Goal: Information Seeking & Learning: Learn about a topic

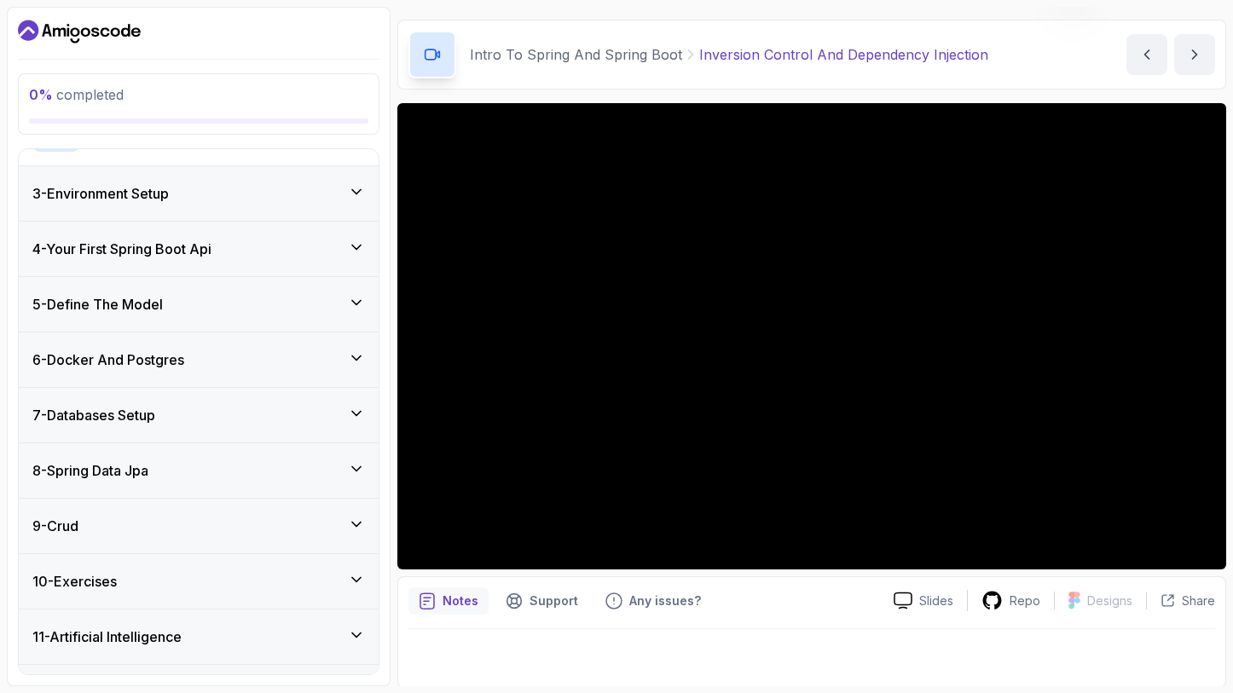
scroll to position [420, 0]
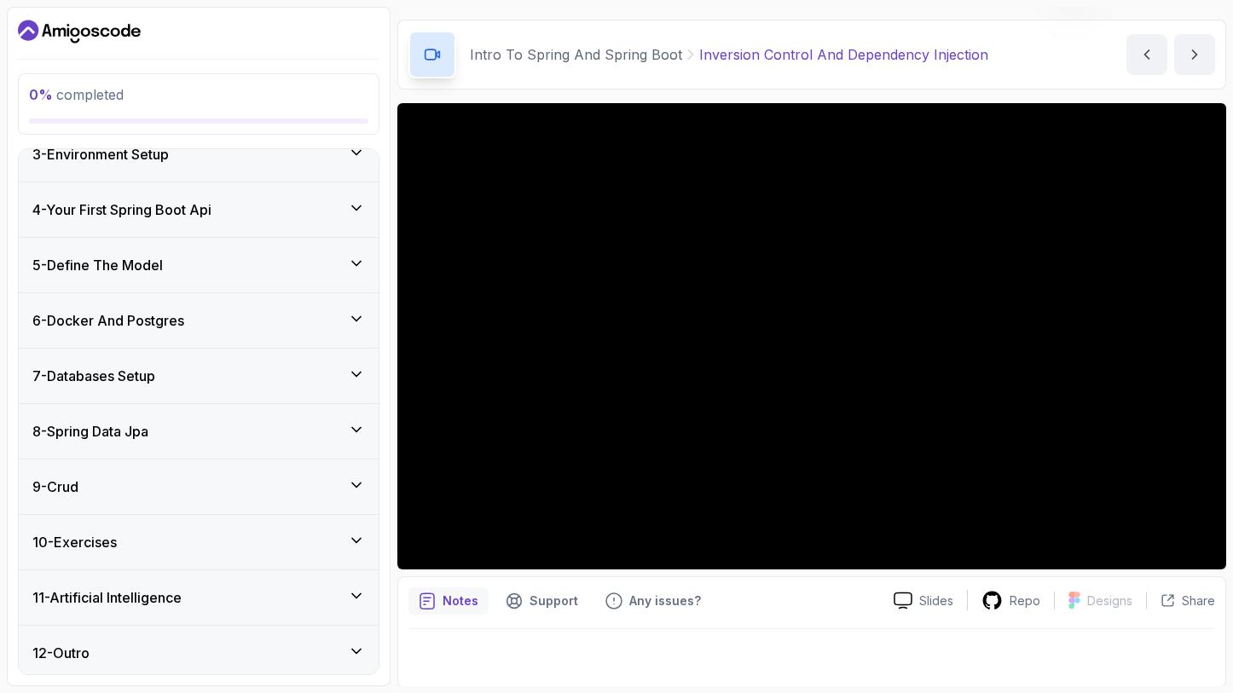
click at [149, 373] on h3 "7 - Databases Setup" at bounding box center [93, 376] width 123 height 20
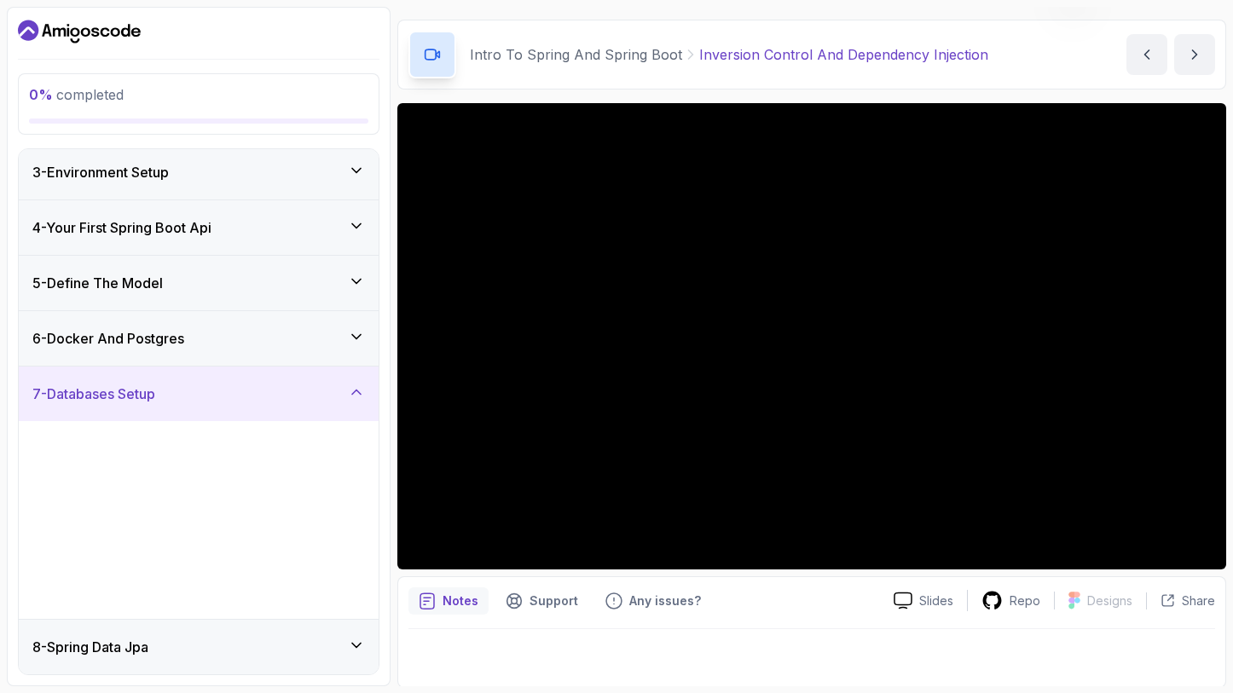
scroll to position [133, 0]
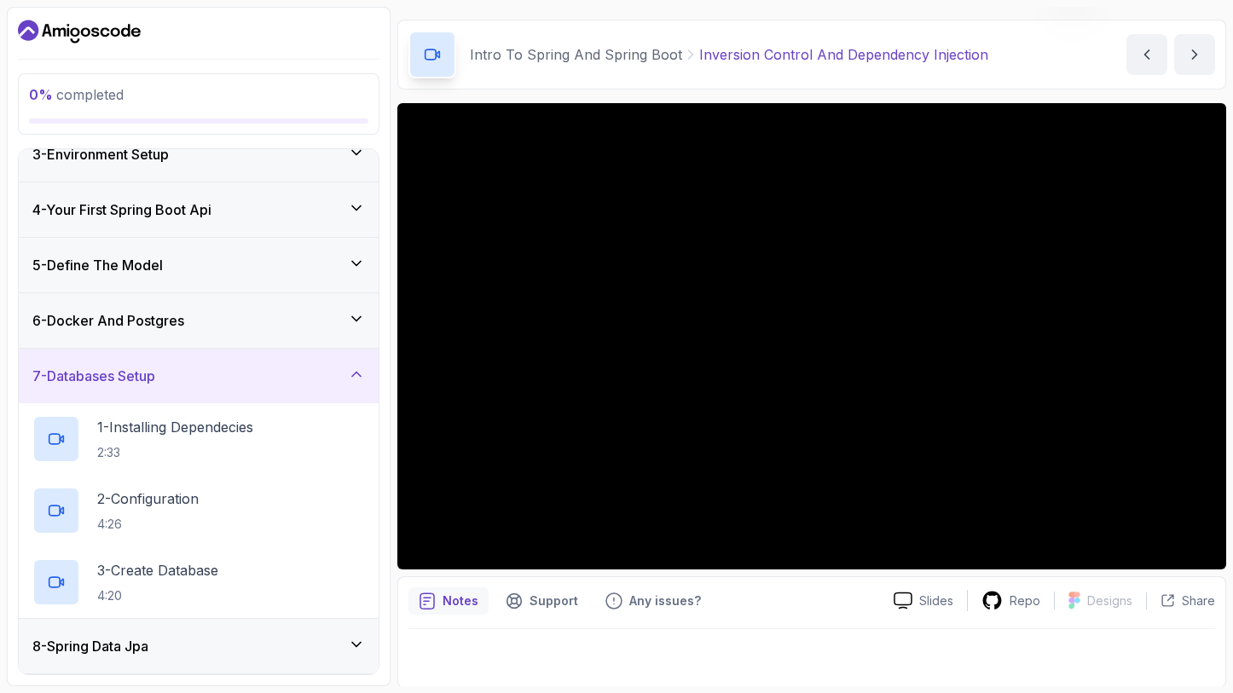
click at [172, 320] on h3 "6 - Docker And Postgres" at bounding box center [108, 320] width 152 height 20
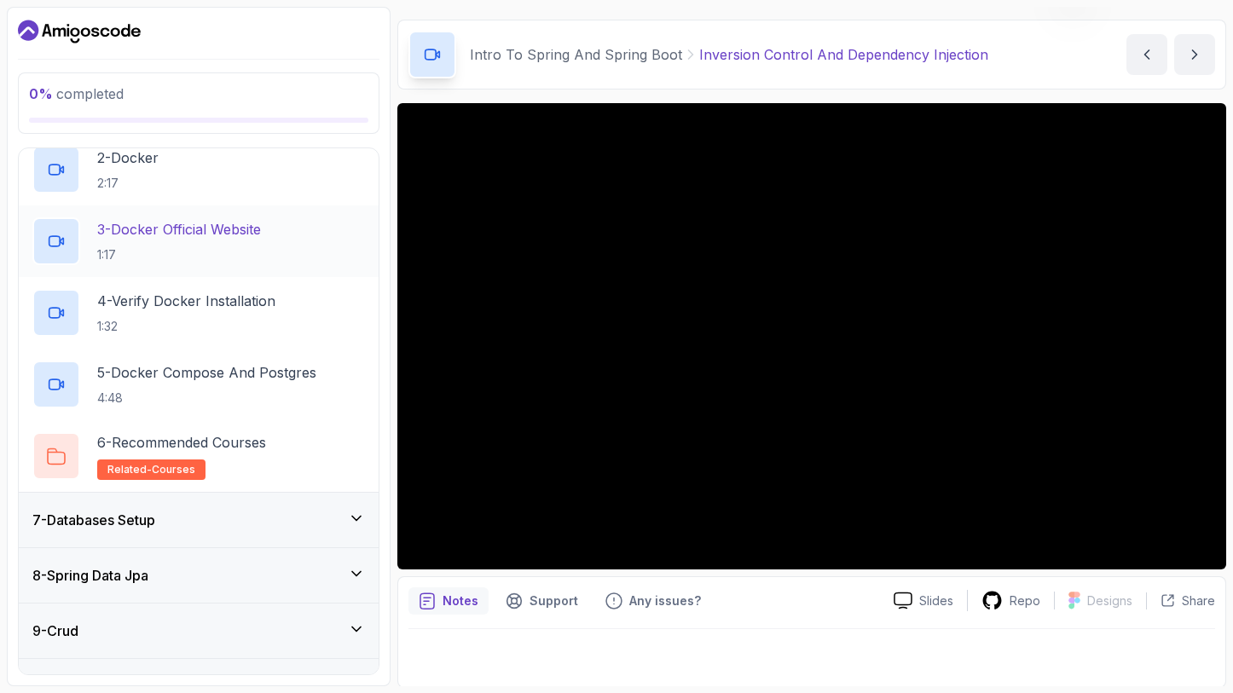
scroll to position [443, 0]
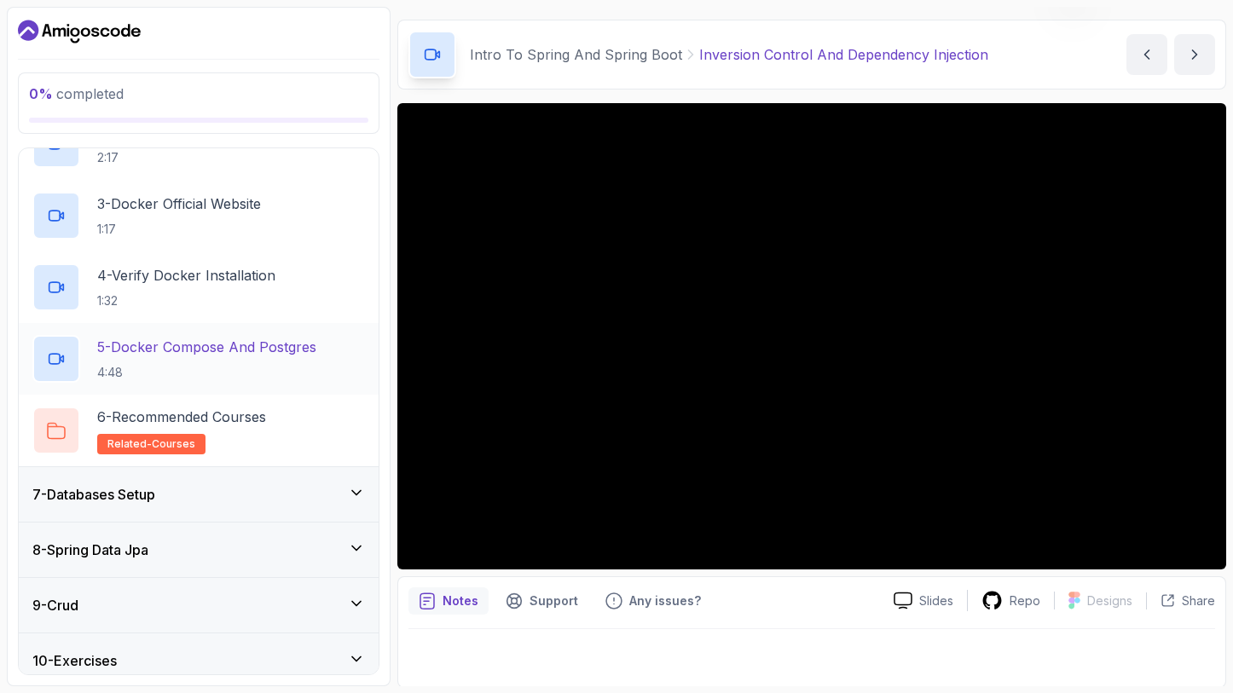
click at [181, 364] on p "4:48" at bounding box center [206, 372] width 219 height 17
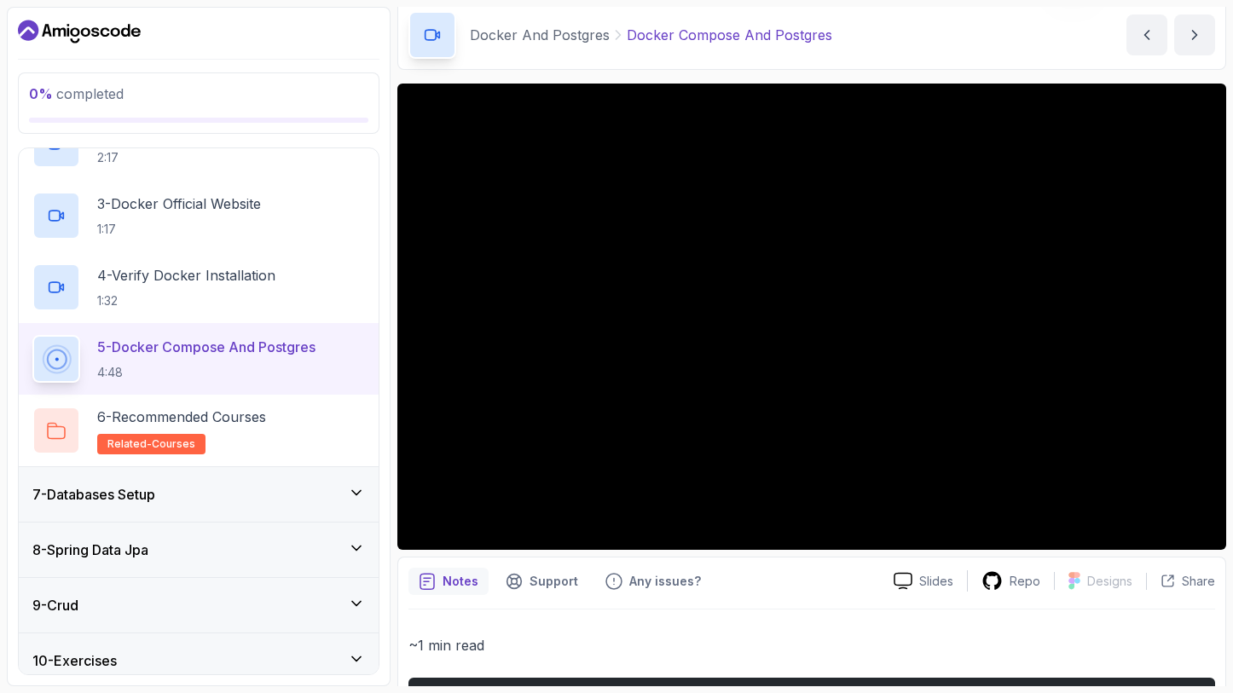
scroll to position [46, 0]
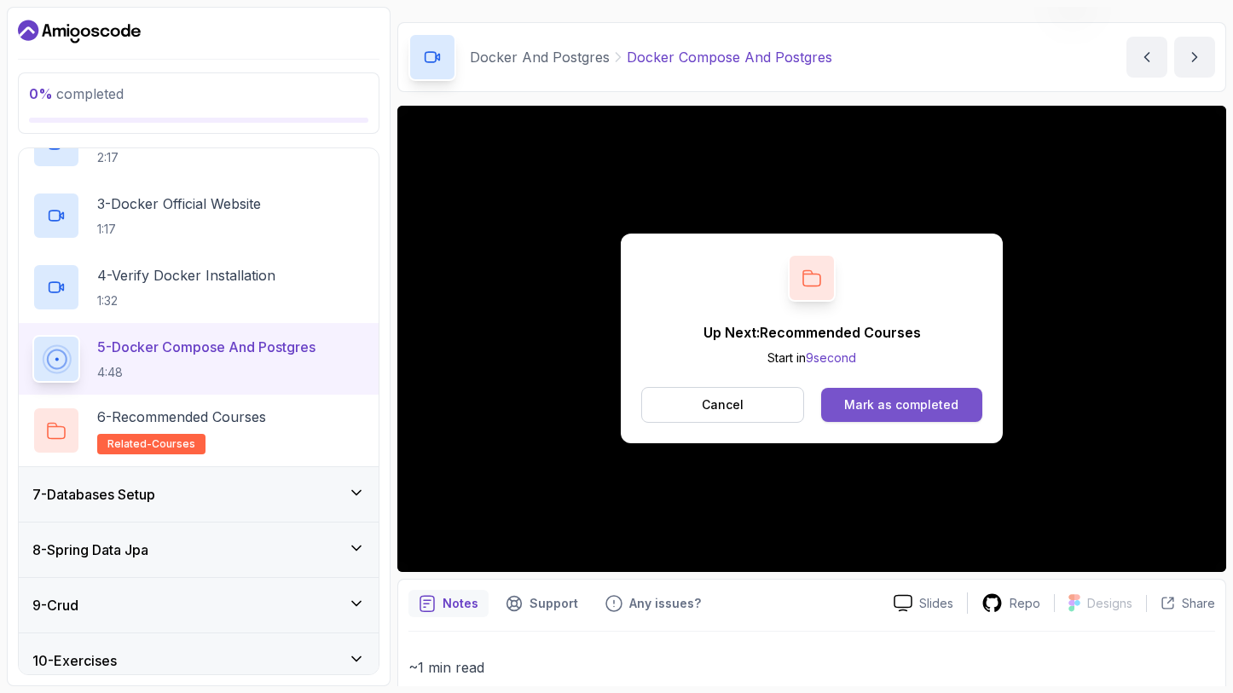
click at [837, 400] on button "Mark as completed" at bounding box center [901, 405] width 161 height 34
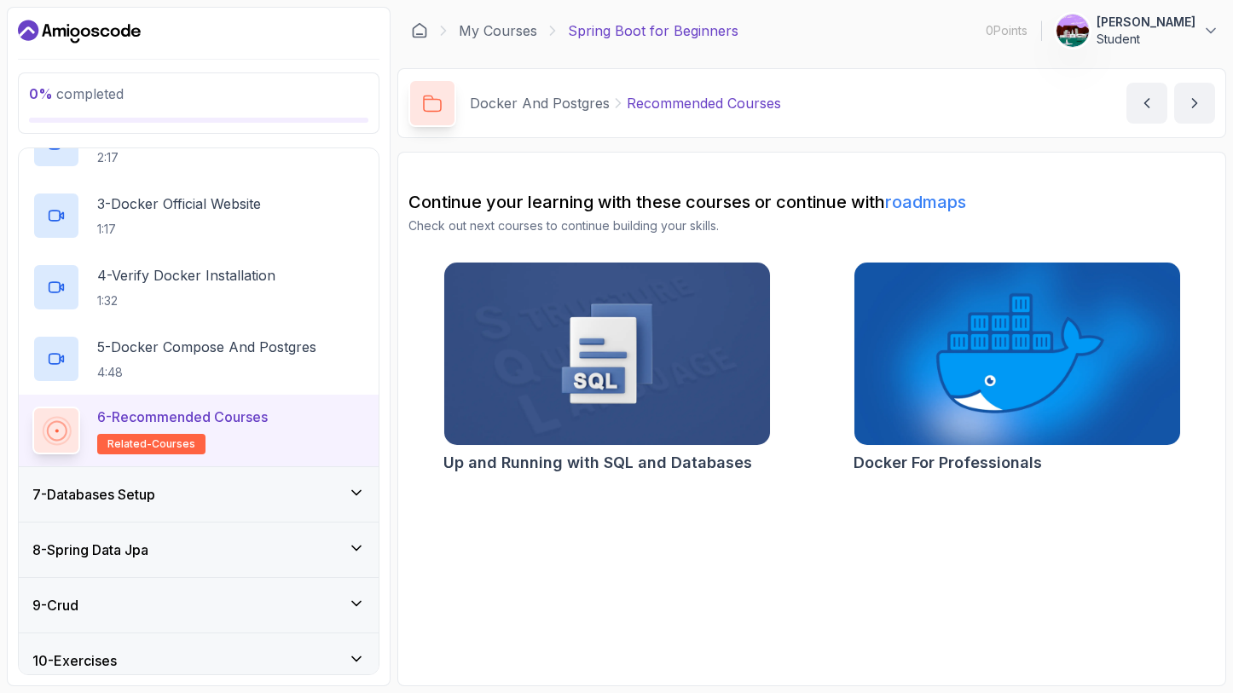
click at [307, 492] on div "7 - Databases Setup" at bounding box center [198, 494] width 333 height 20
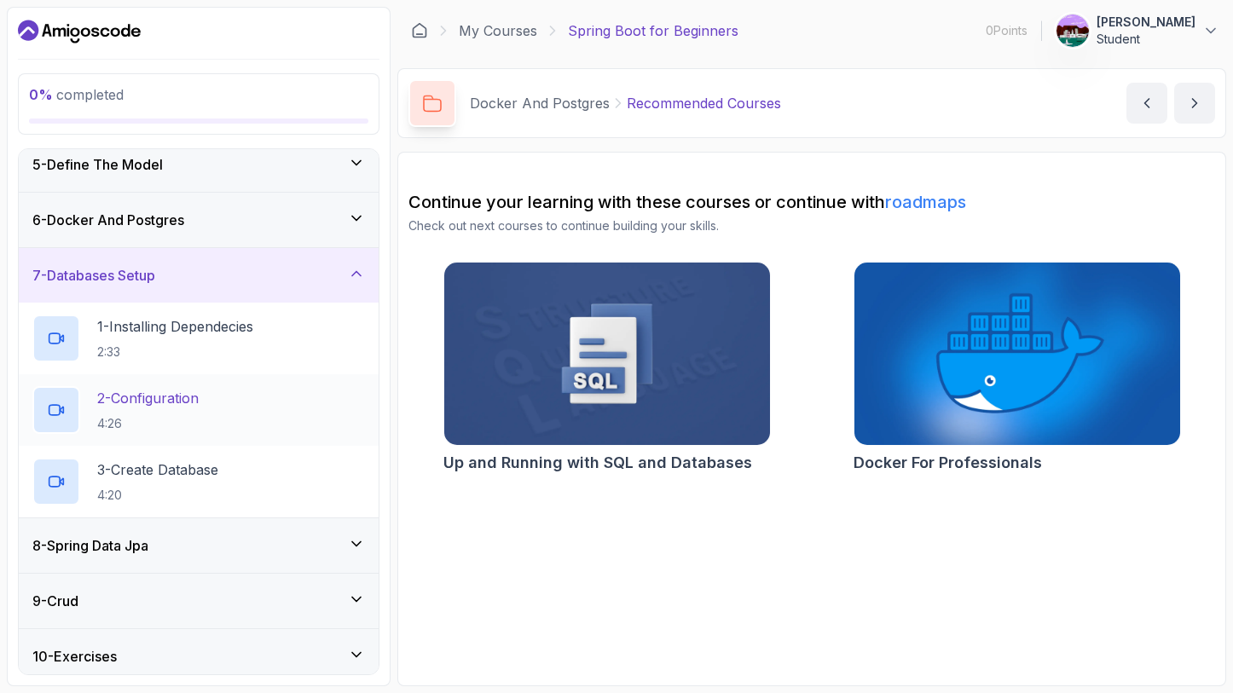
scroll to position [348, 0]
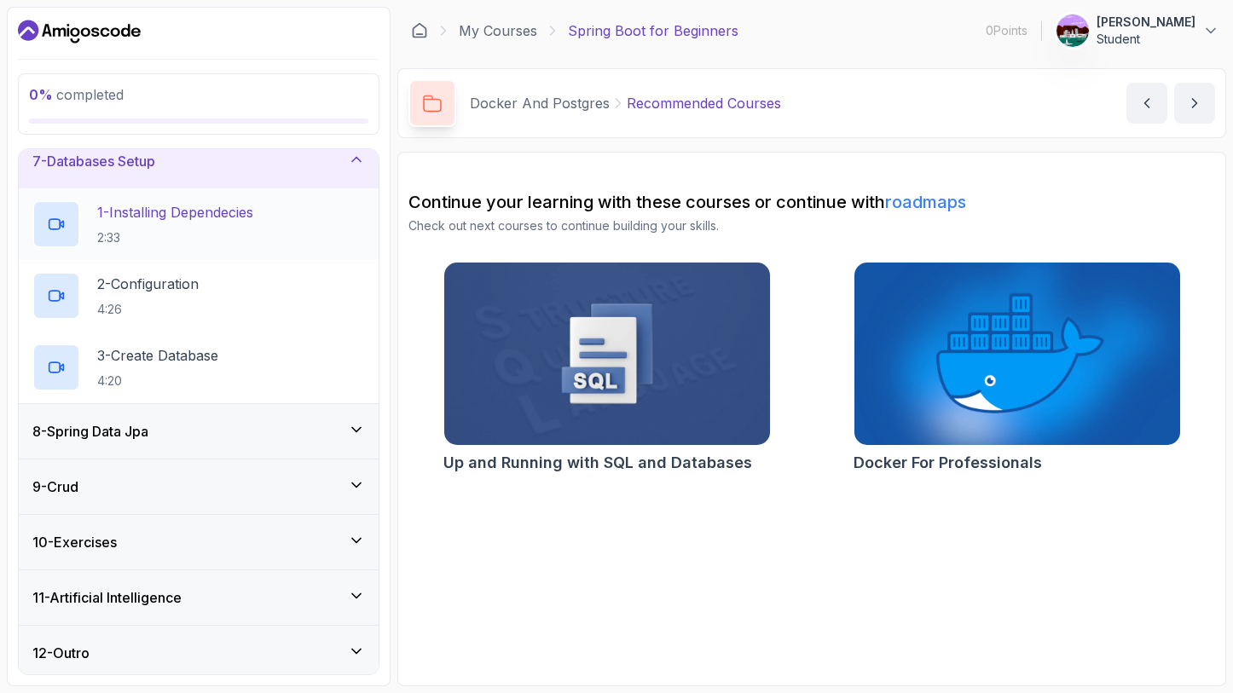
click at [188, 215] on p "1 - Installing Dependecies" at bounding box center [175, 212] width 156 height 20
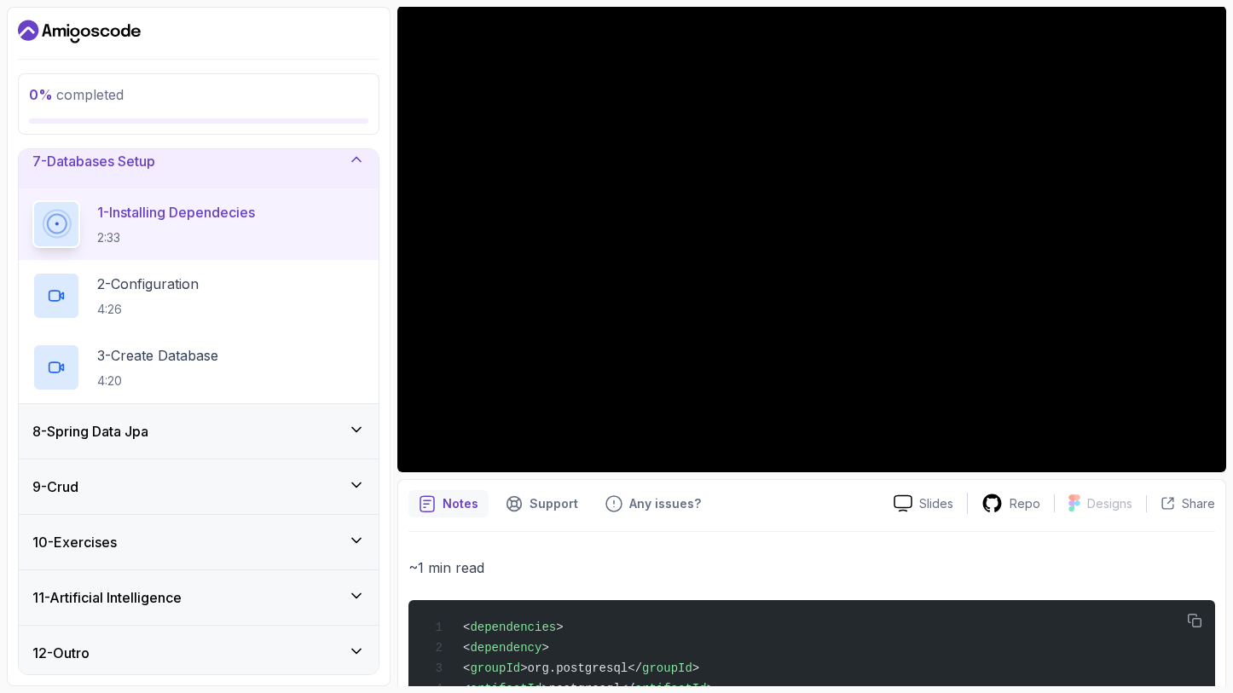
scroll to position [338, 0]
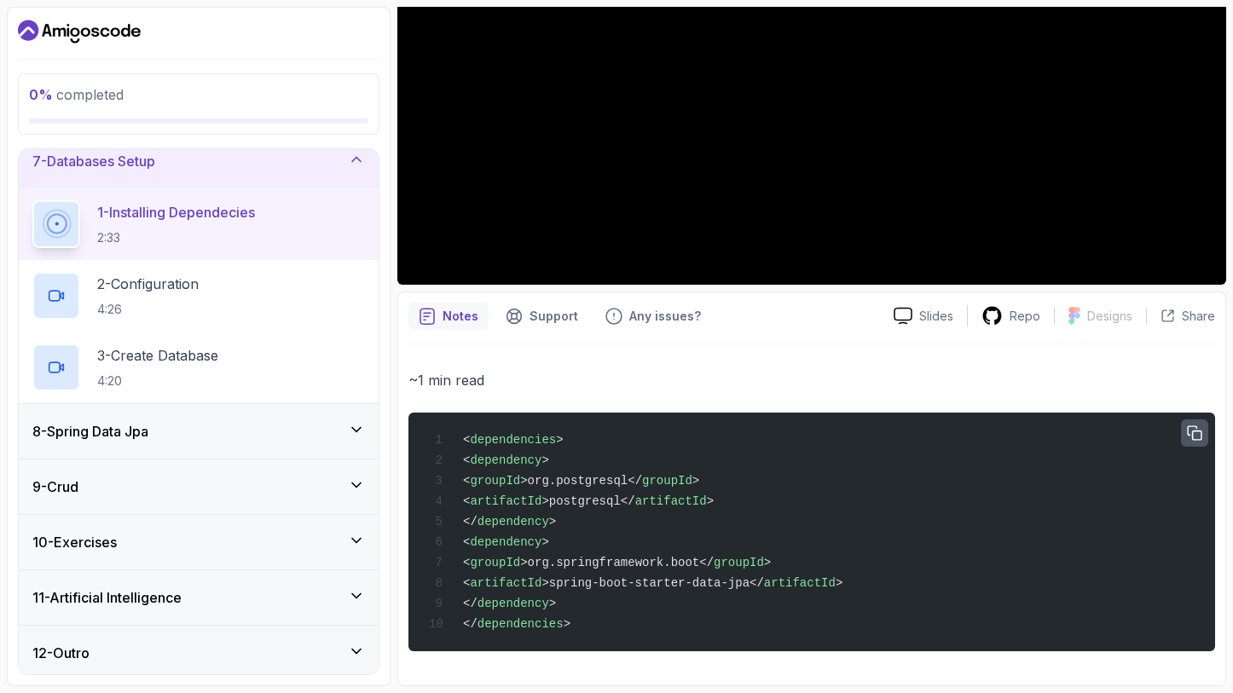
click at [1192, 434] on icon "button" at bounding box center [1195, 433] width 14 height 14
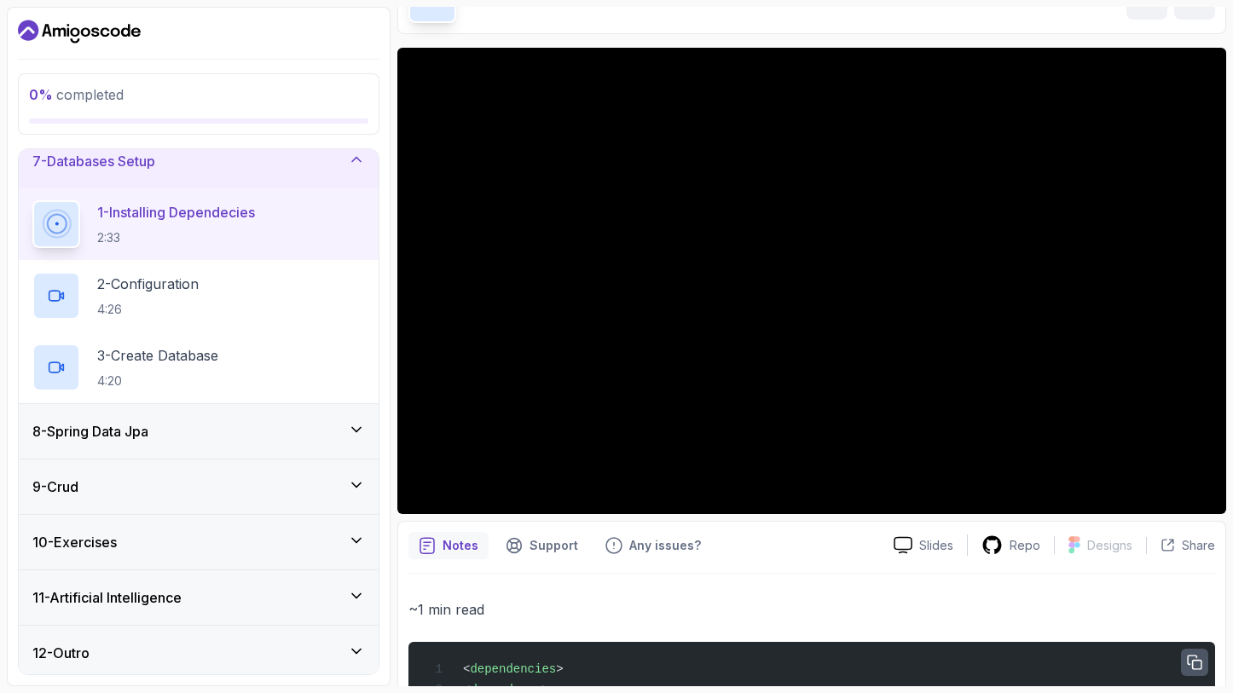
scroll to position [101, 0]
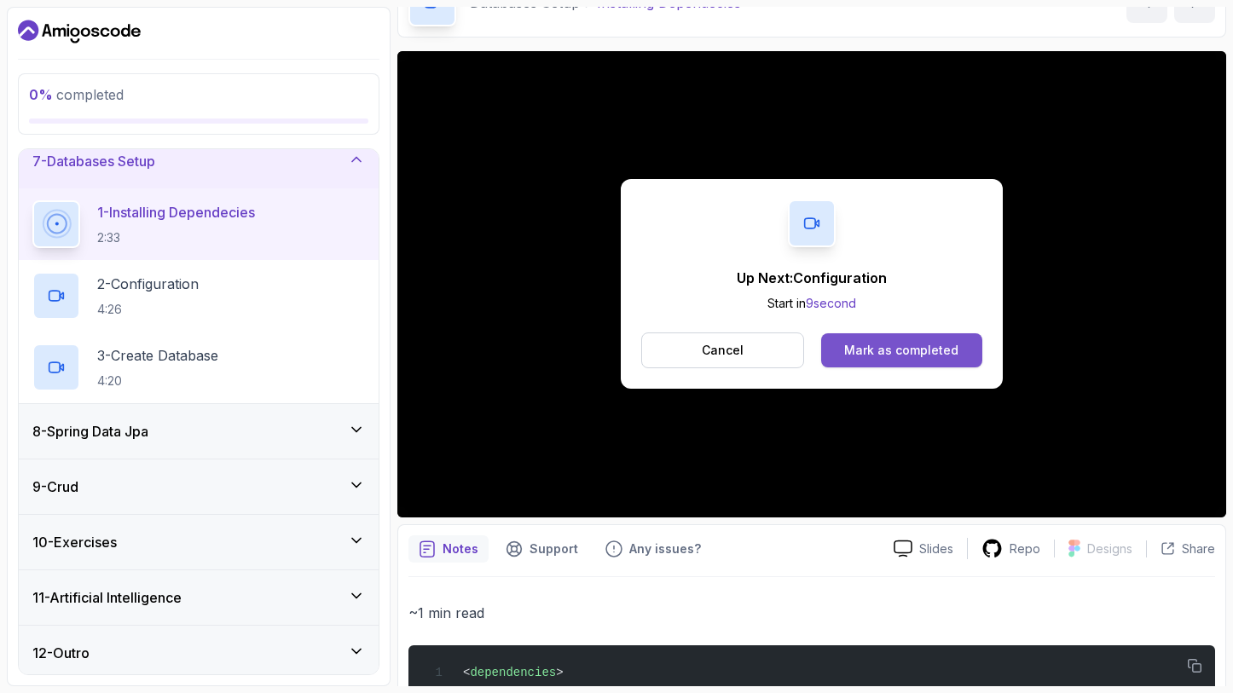
click at [906, 355] on div "Mark as completed" at bounding box center [901, 350] width 114 height 17
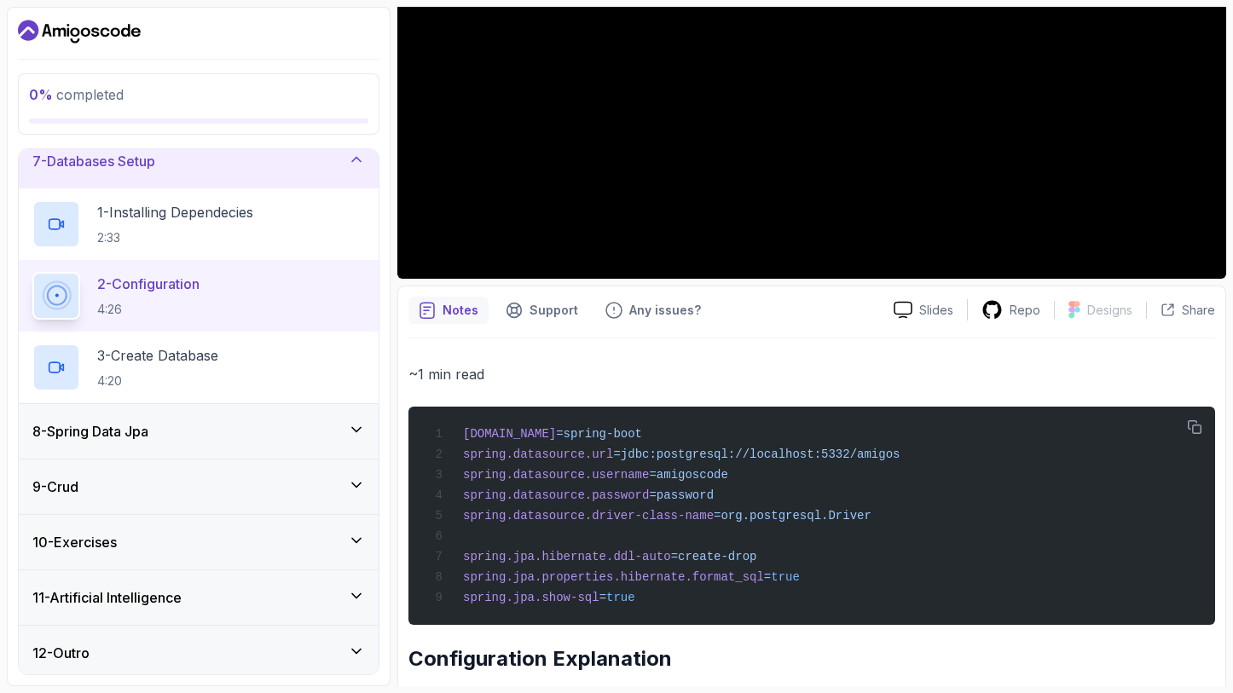
scroll to position [339, 0]
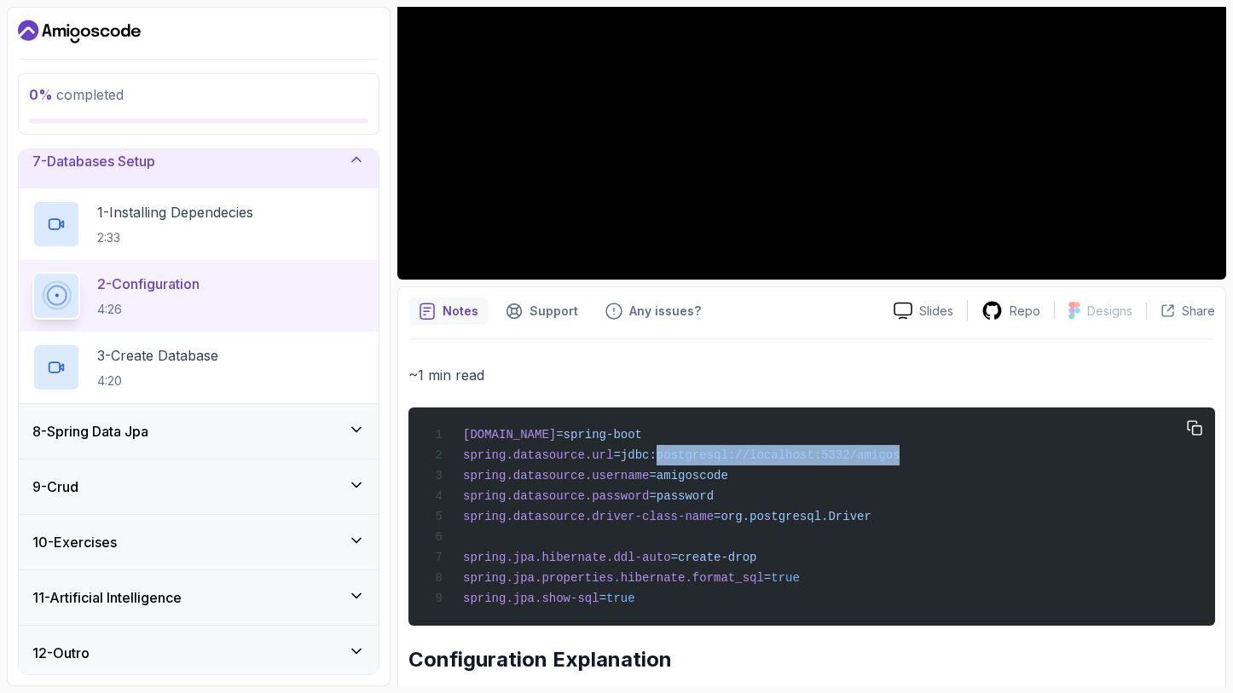
drag, startPoint x: 862, startPoint y: 456, endPoint x: 640, endPoint y: 459, distance: 222.6
click at [640, 459] on span "=jdbc:postgresql://localhost:5332/amigos" at bounding box center [756, 456] width 287 height 14
copy span "postgresql://localhost:5332/amigos"
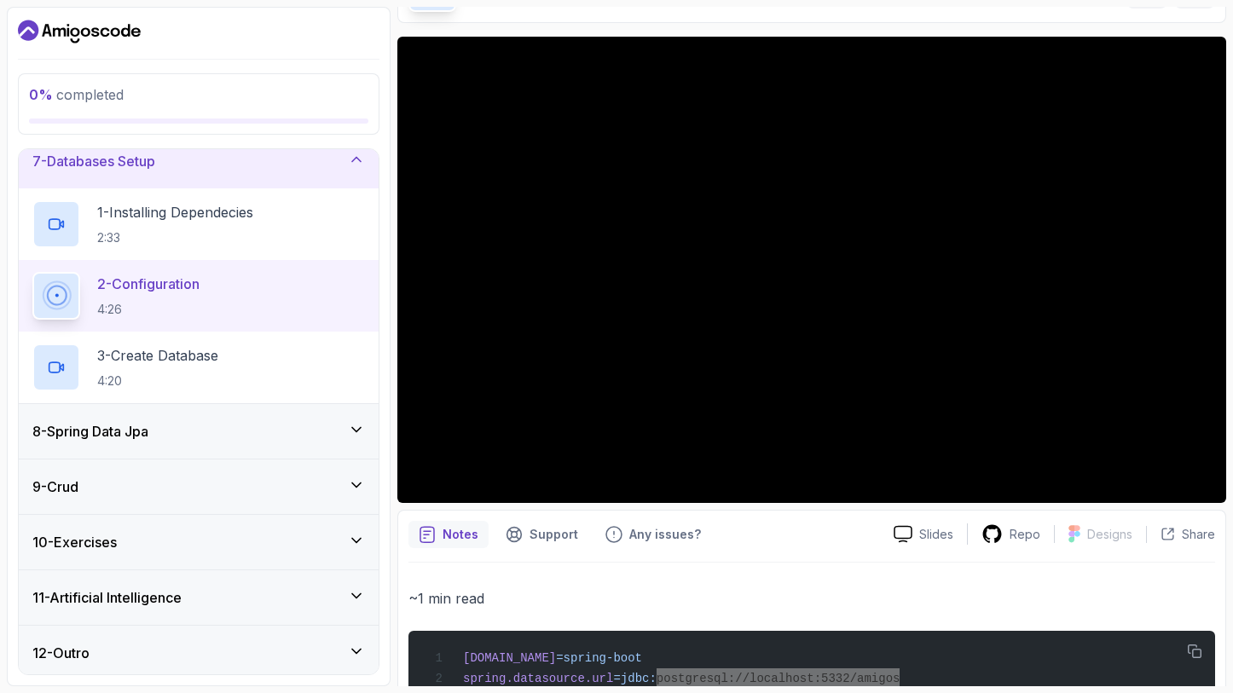
scroll to position [116, 0]
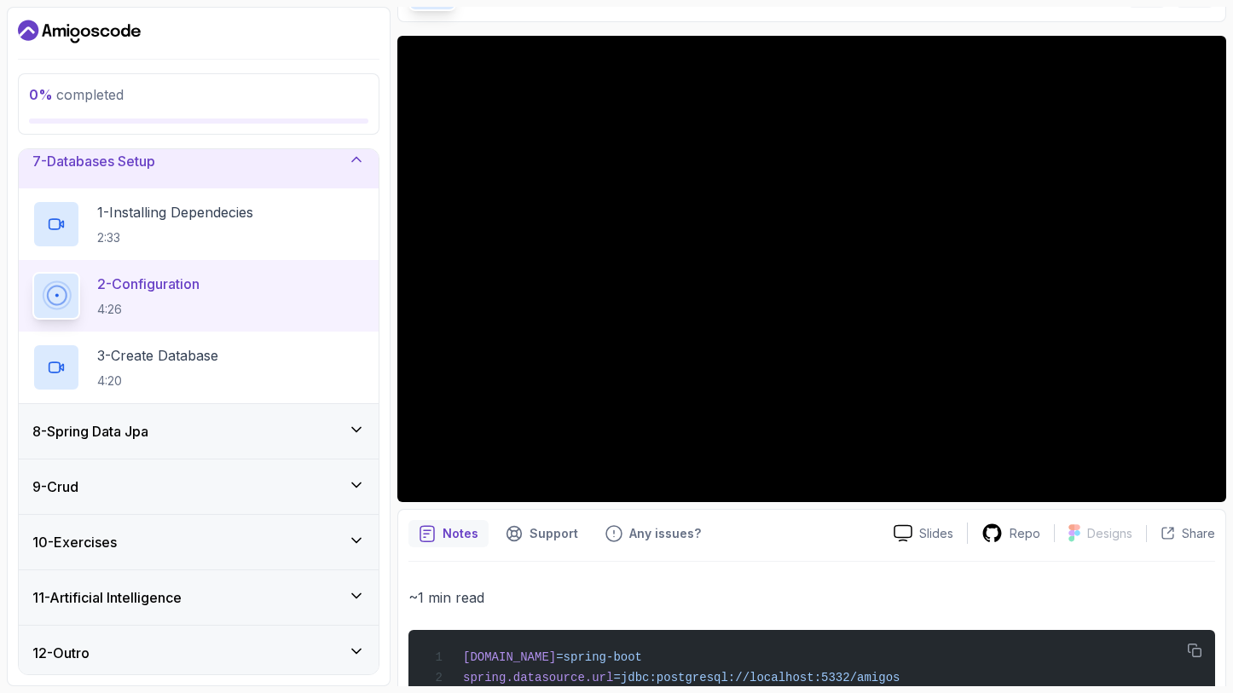
click at [219, 316] on div "2 - Configuration 4:26" at bounding box center [199, 296] width 360 height 72
click at [214, 232] on p "2:33" at bounding box center [175, 237] width 156 height 17
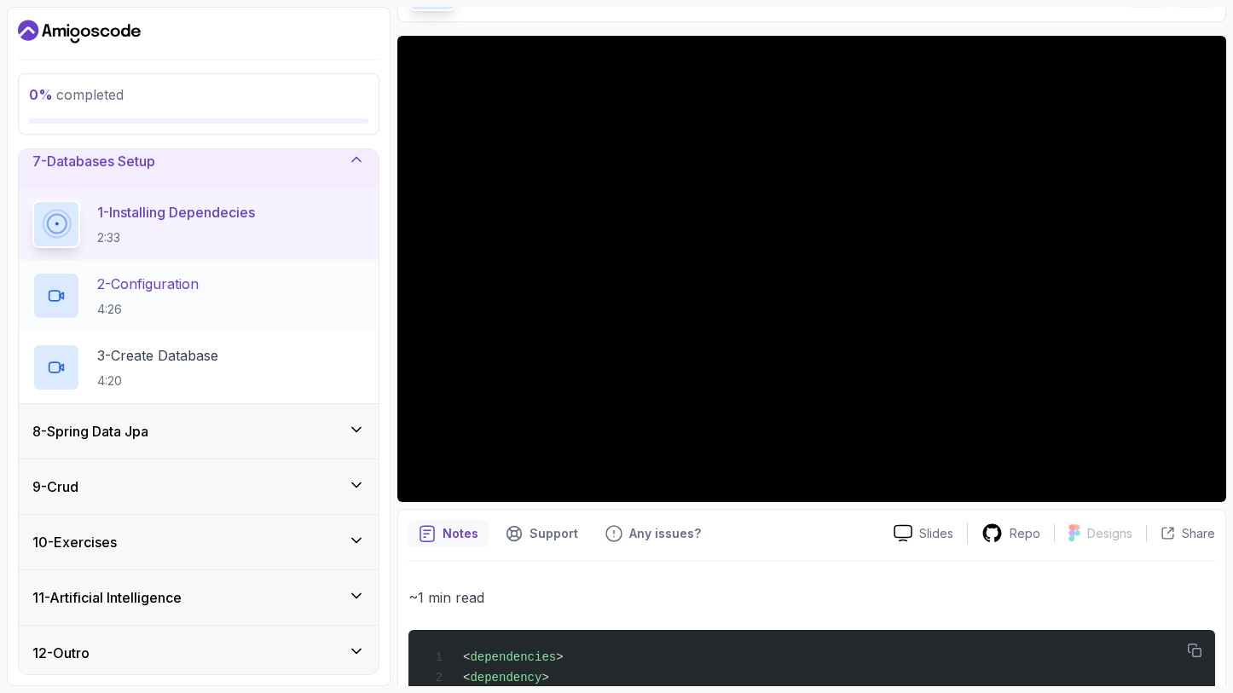
click at [179, 289] on p "2 - Configuration" at bounding box center [147, 284] width 101 height 20
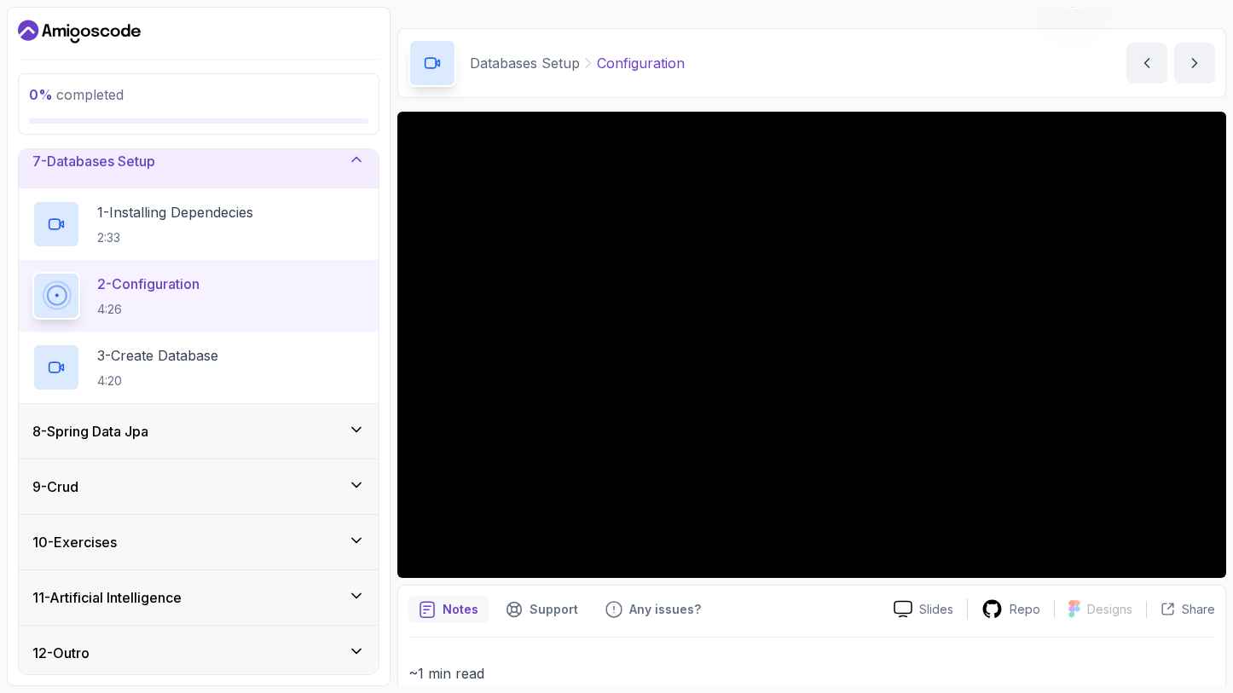
scroll to position [39, 0]
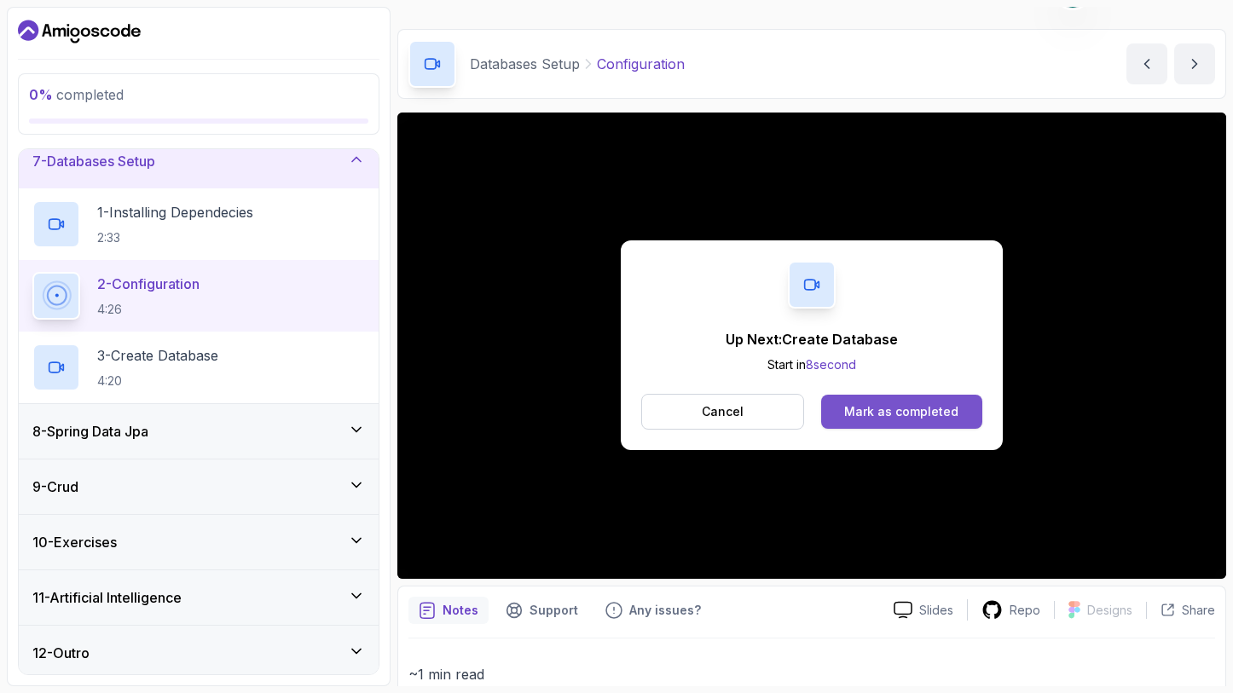
click at [886, 408] on div "Mark as completed" at bounding box center [901, 411] width 114 height 17
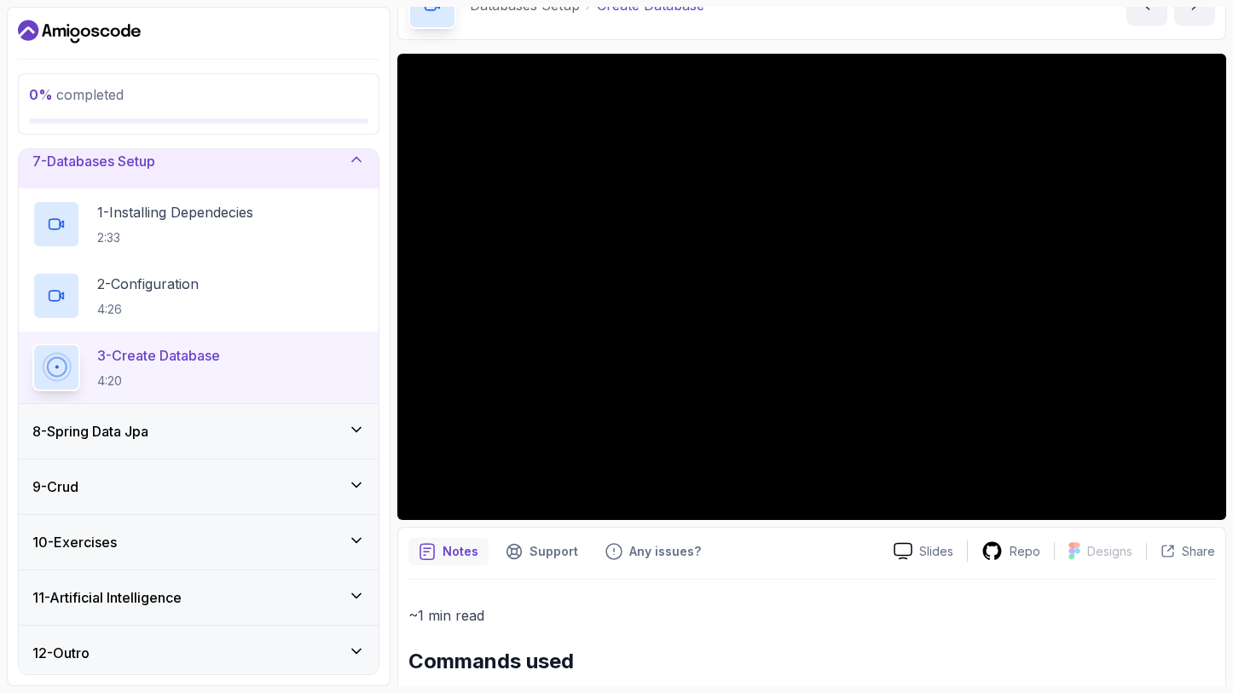
scroll to position [51, 0]
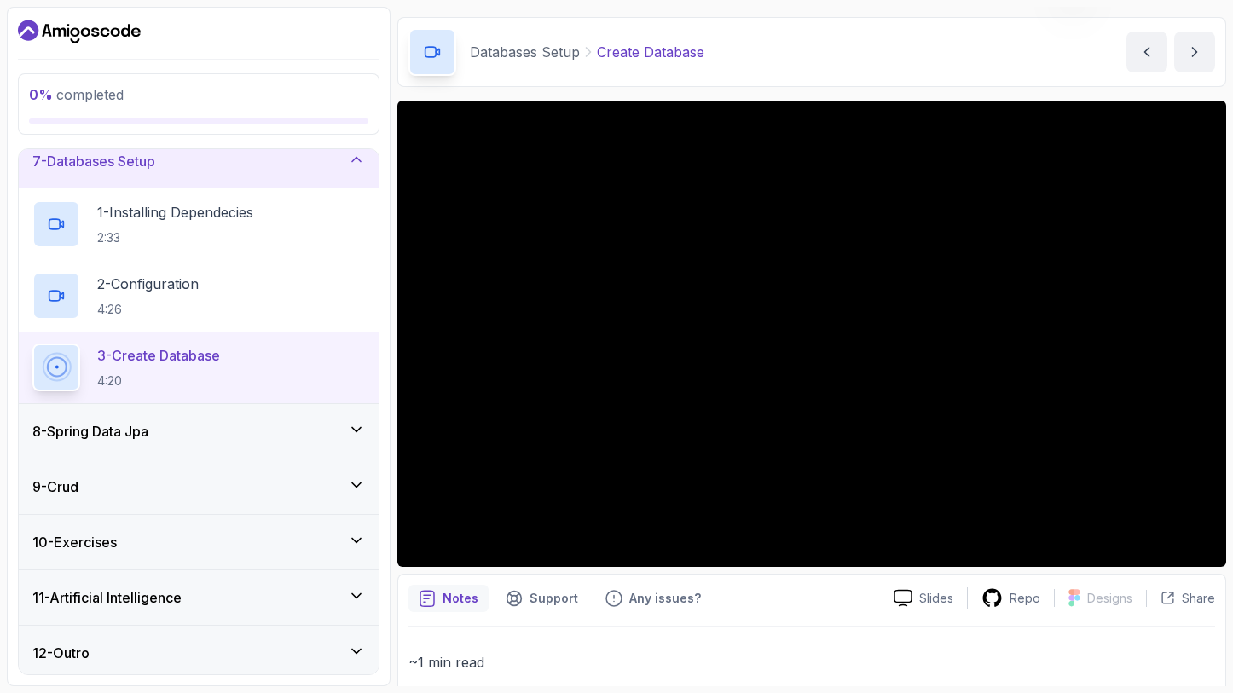
click at [252, 532] on div "10 - Exercises" at bounding box center [198, 542] width 333 height 20
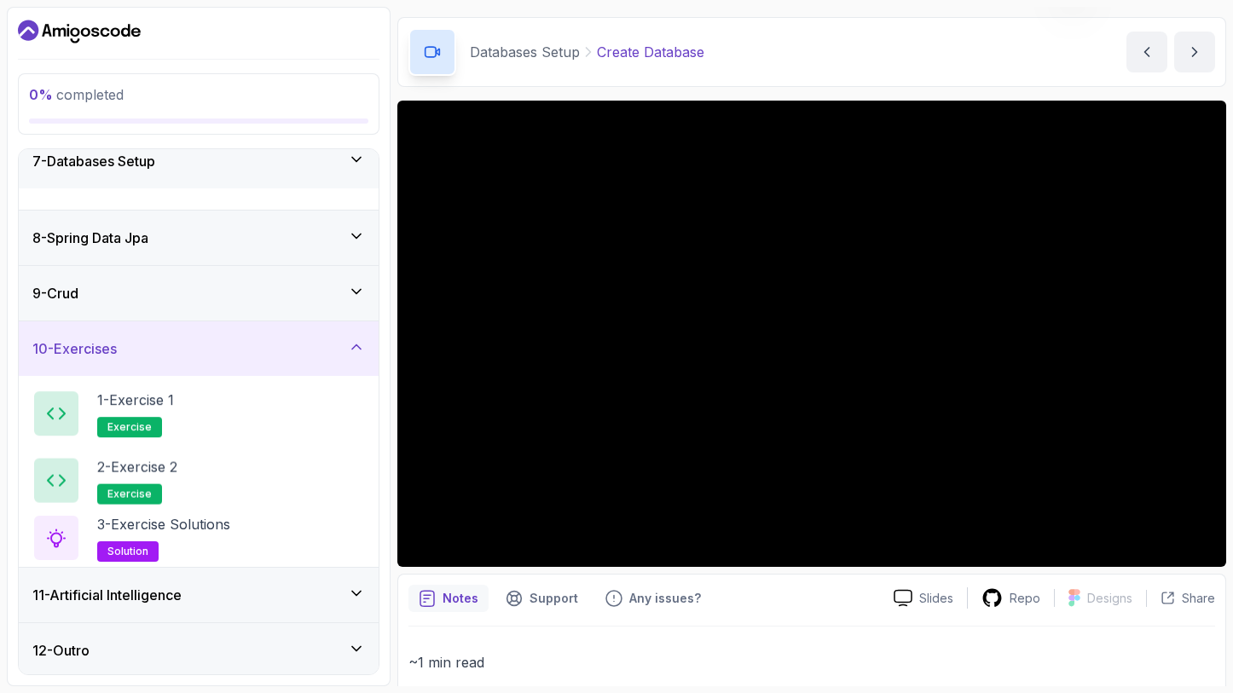
scroll to position [348, 0]
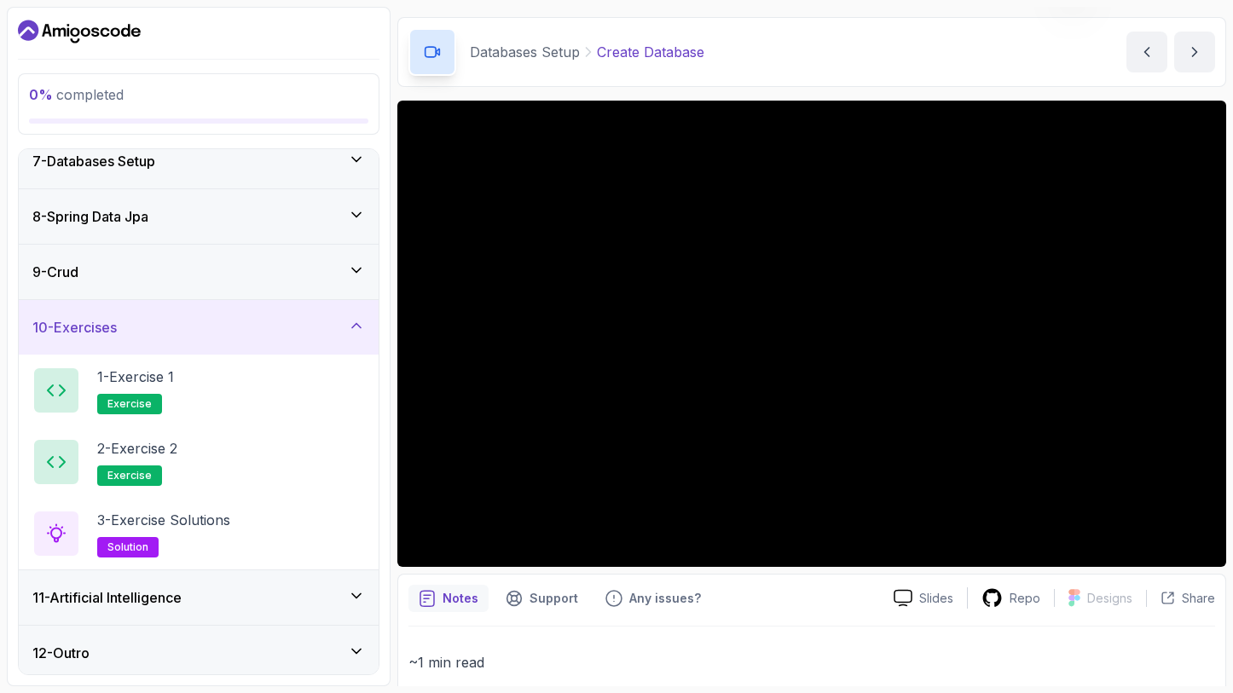
click at [305, 342] on div "10 - Exercises" at bounding box center [199, 327] width 360 height 55
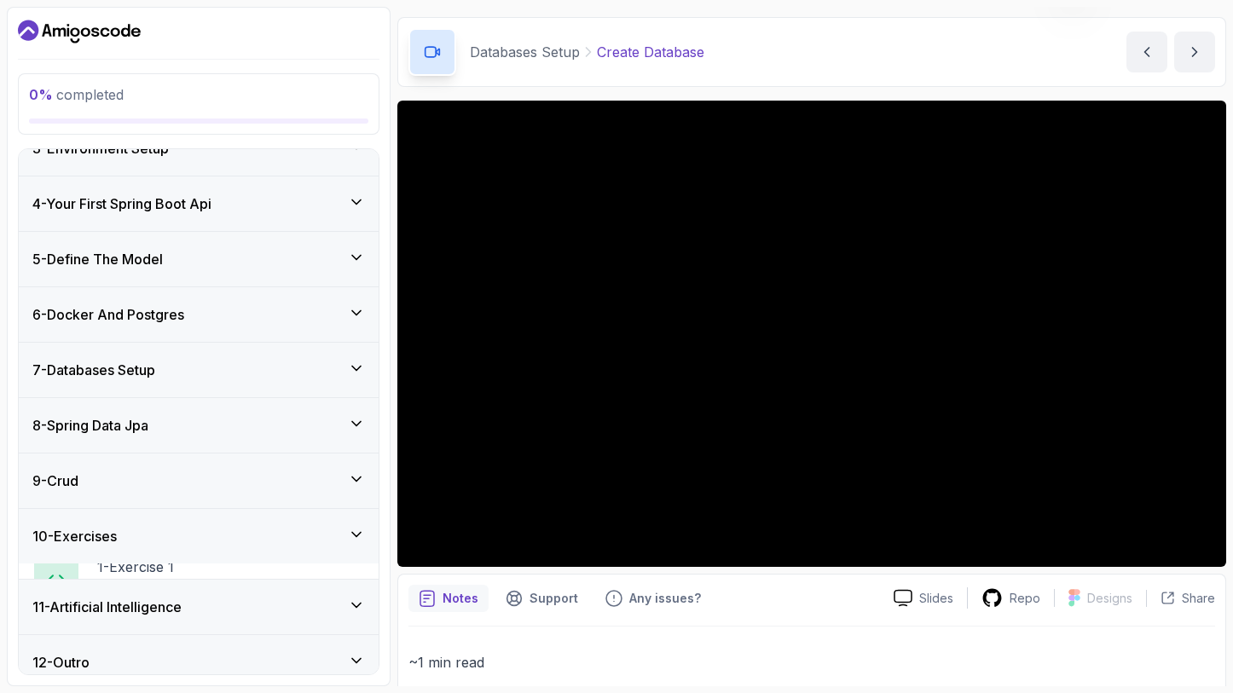
scroll to position [133, 0]
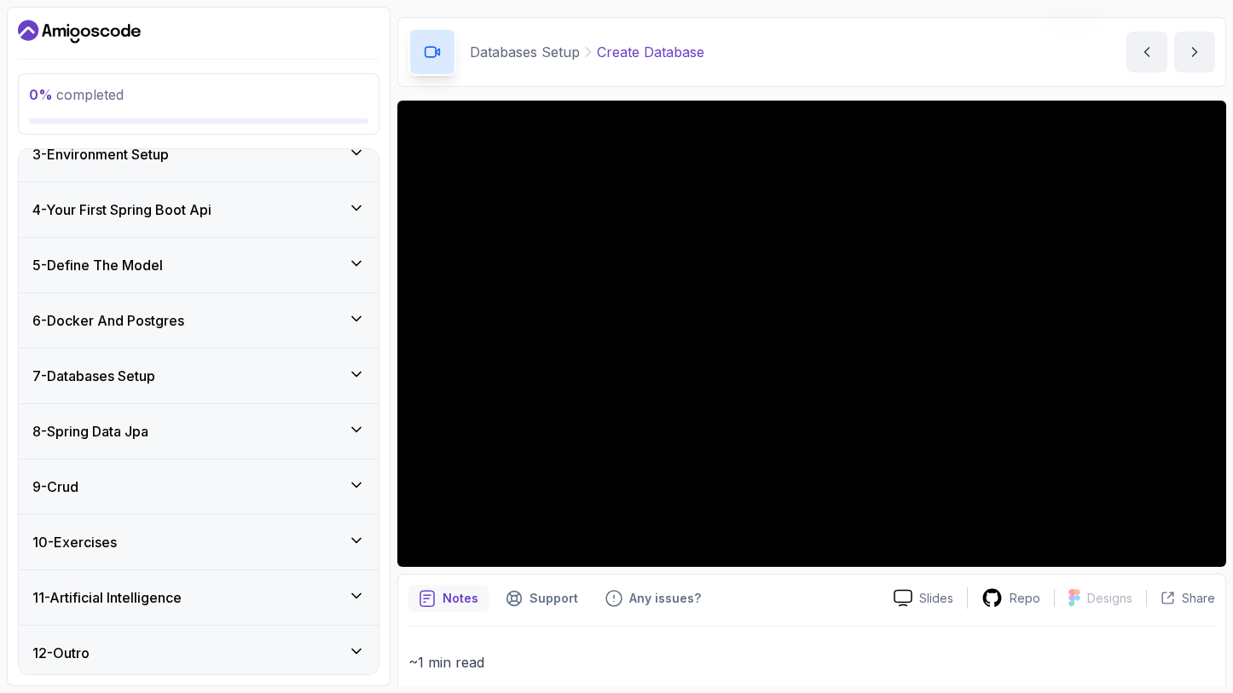
click at [19, 515] on button "10 - Exercises" at bounding box center [199, 542] width 360 height 55
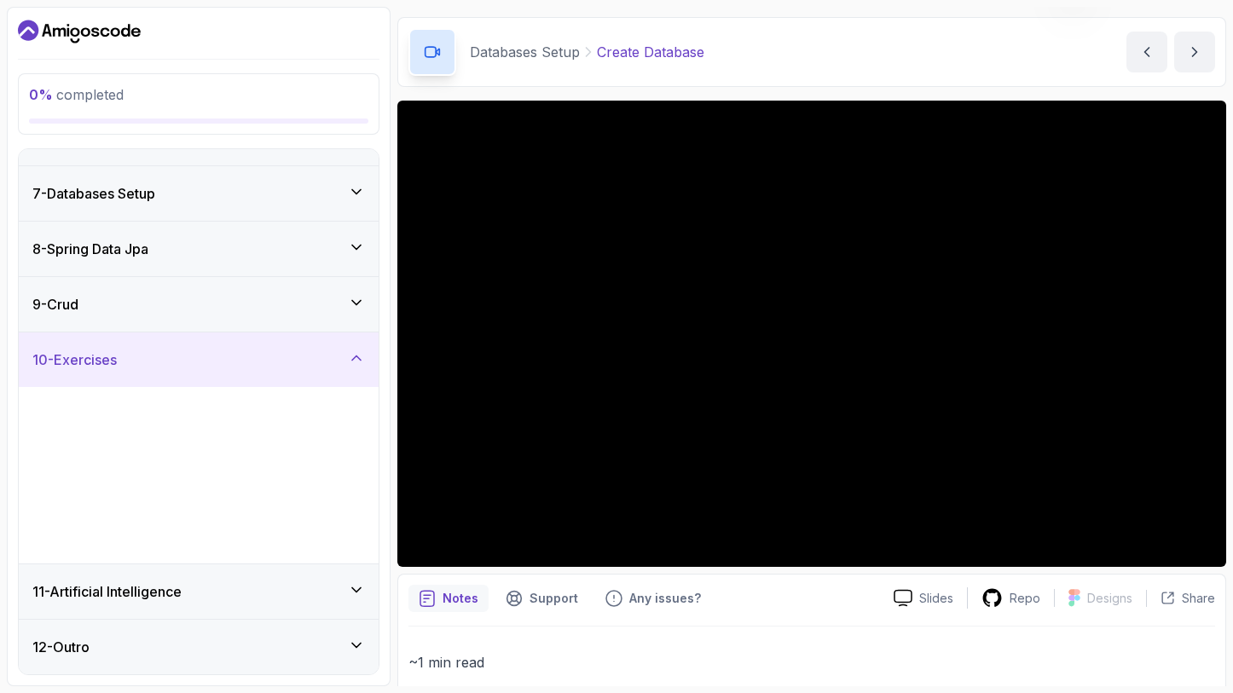
scroll to position [348, 0]
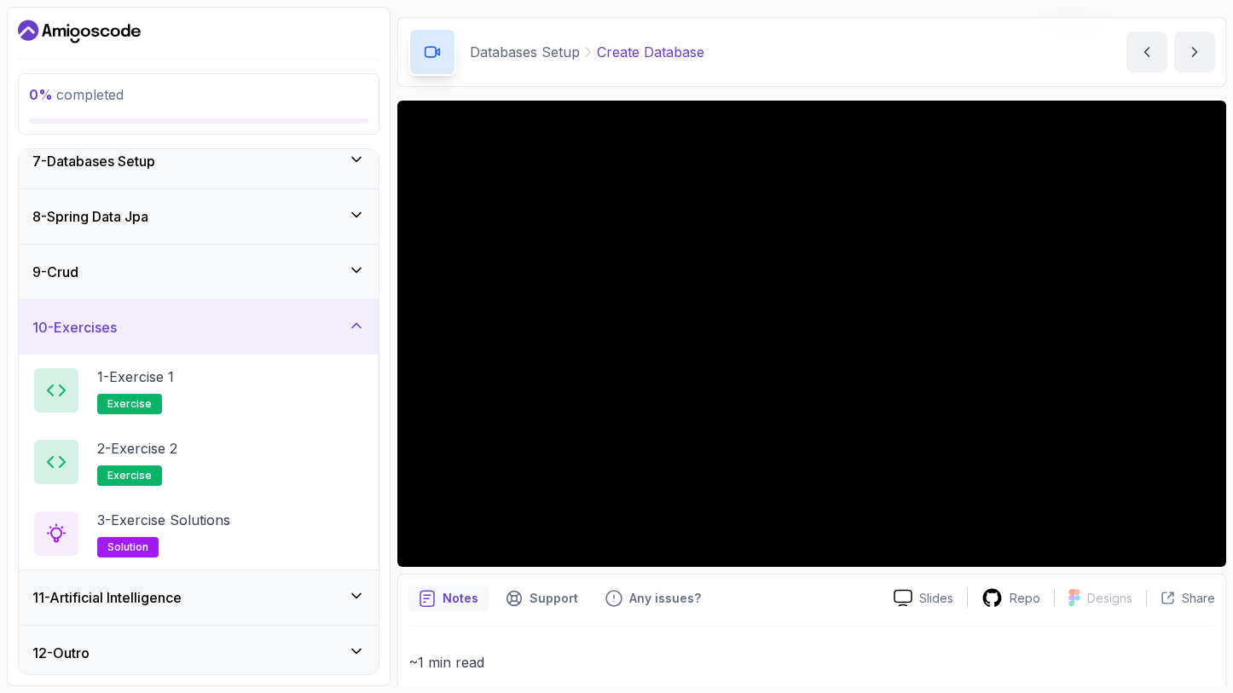
click at [744, 593] on div "Notes Support Any issues?" at bounding box center [644, 598] width 472 height 27
click at [369, 324] on div "10 - Exercises" at bounding box center [199, 327] width 360 height 55
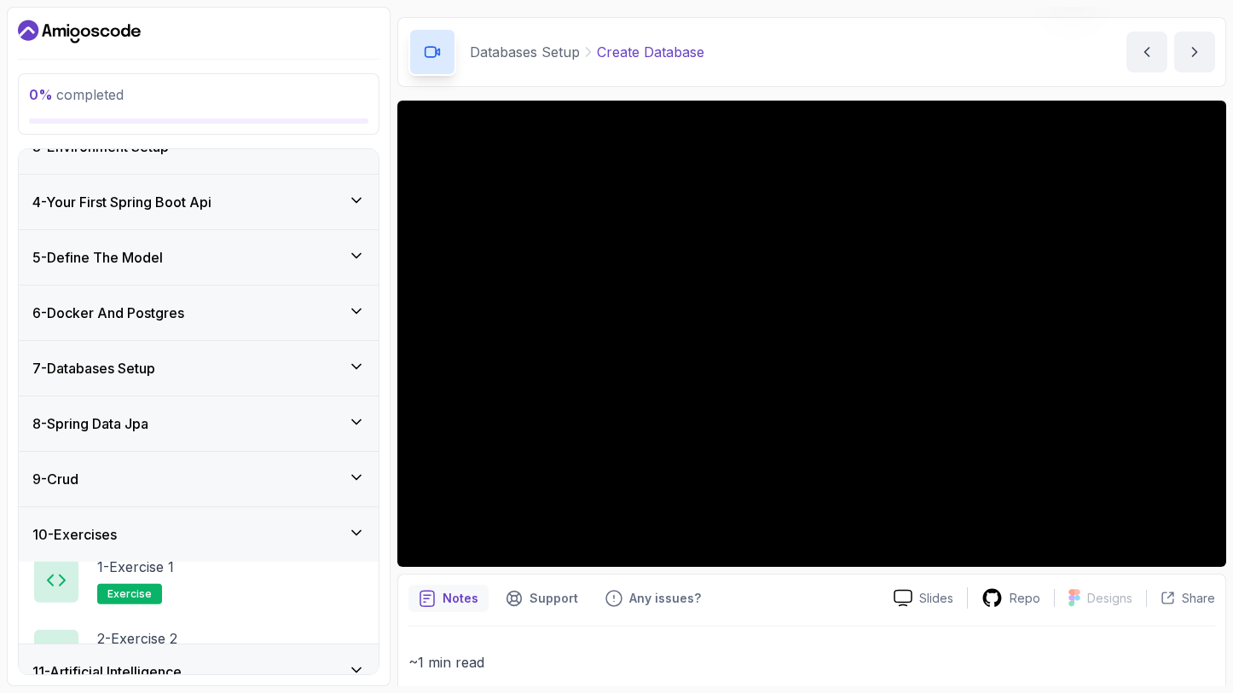
scroll to position [133, 0]
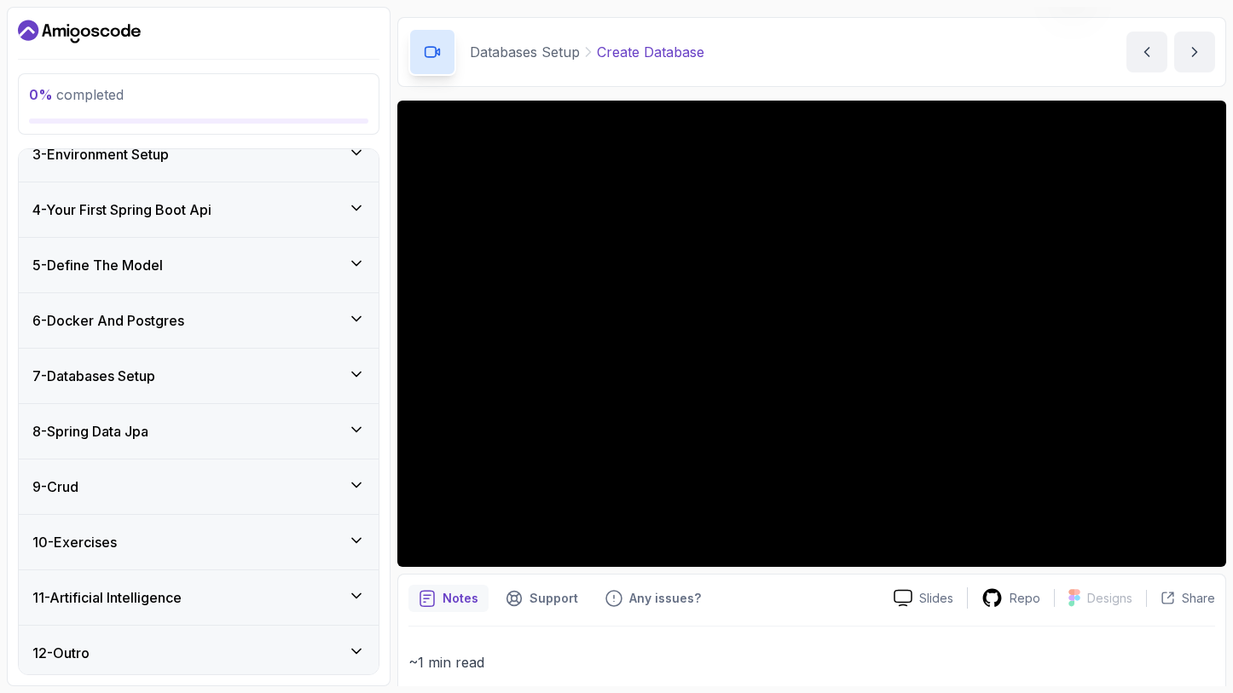
click at [283, 360] on div "7 - Databases Setup" at bounding box center [199, 376] width 360 height 55
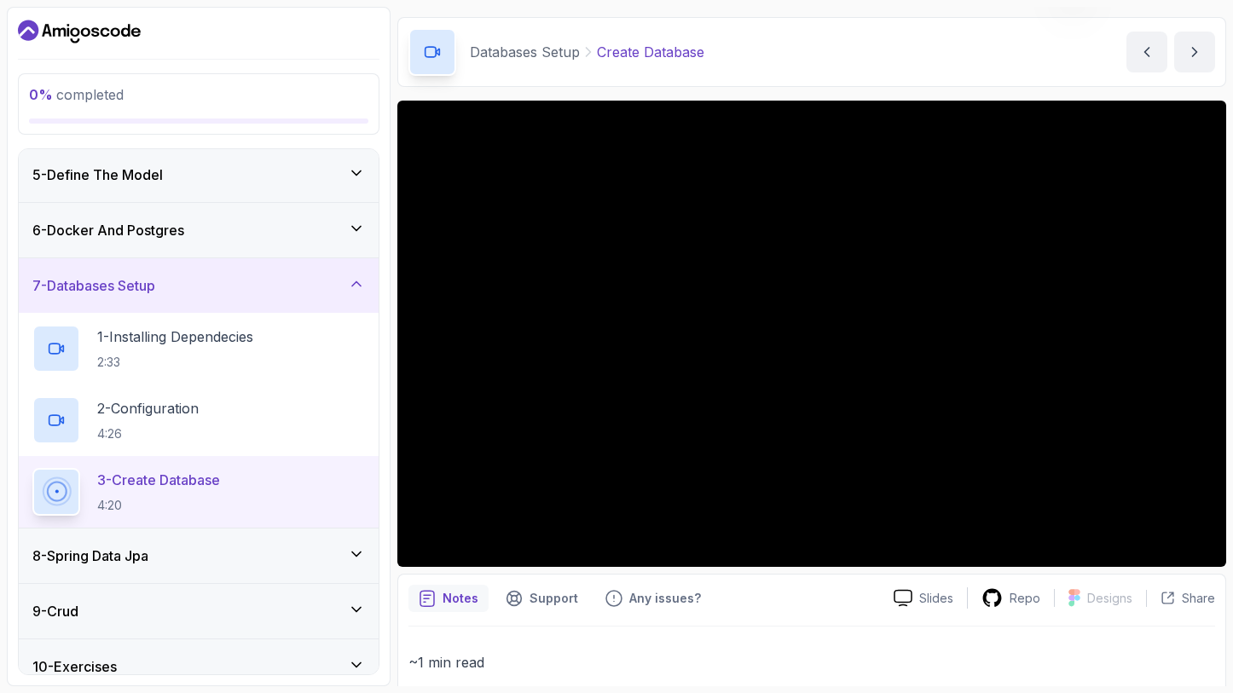
scroll to position [223, 0]
click at [19, 258] on button "7 - Databases Setup" at bounding box center [199, 285] width 360 height 55
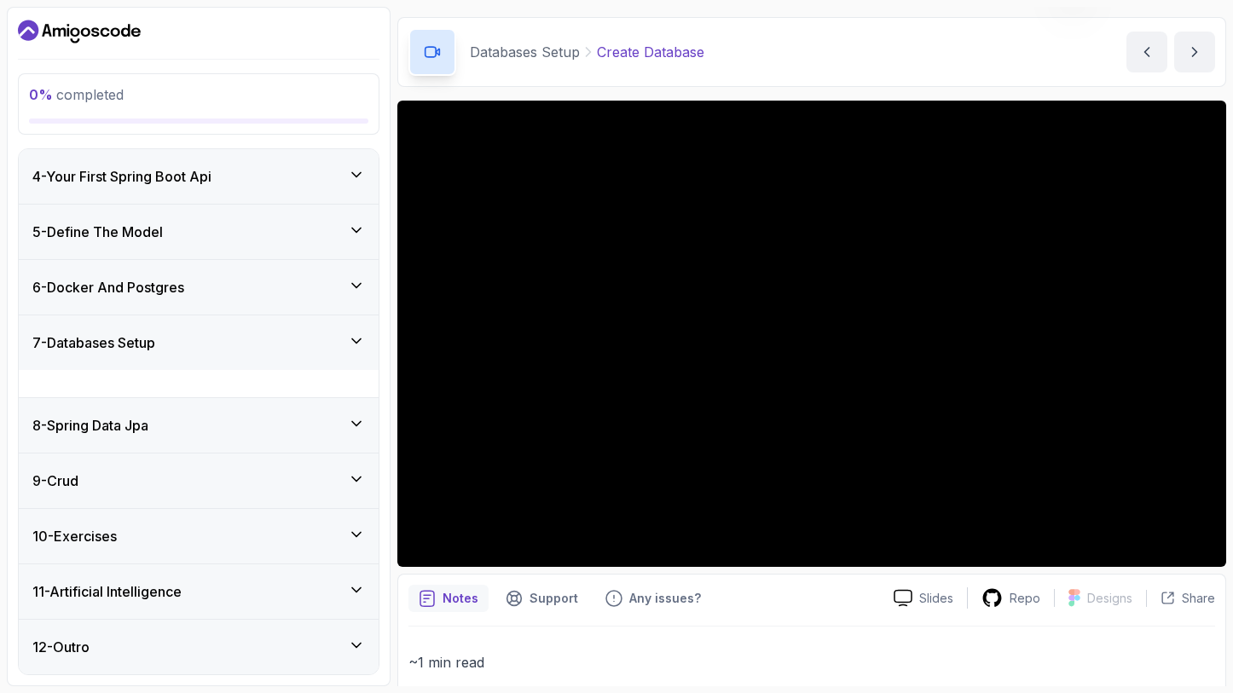
scroll to position [133, 0]
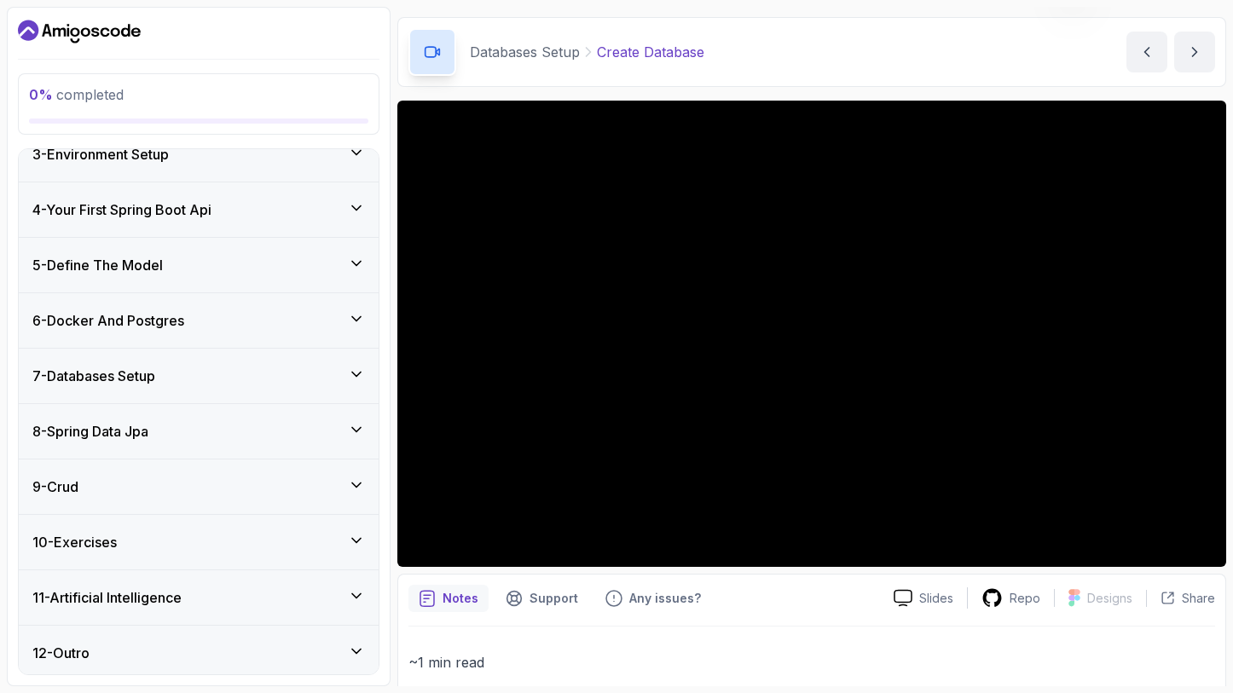
click at [287, 373] on div "7 - Databases Setup" at bounding box center [198, 376] width 333 height 20
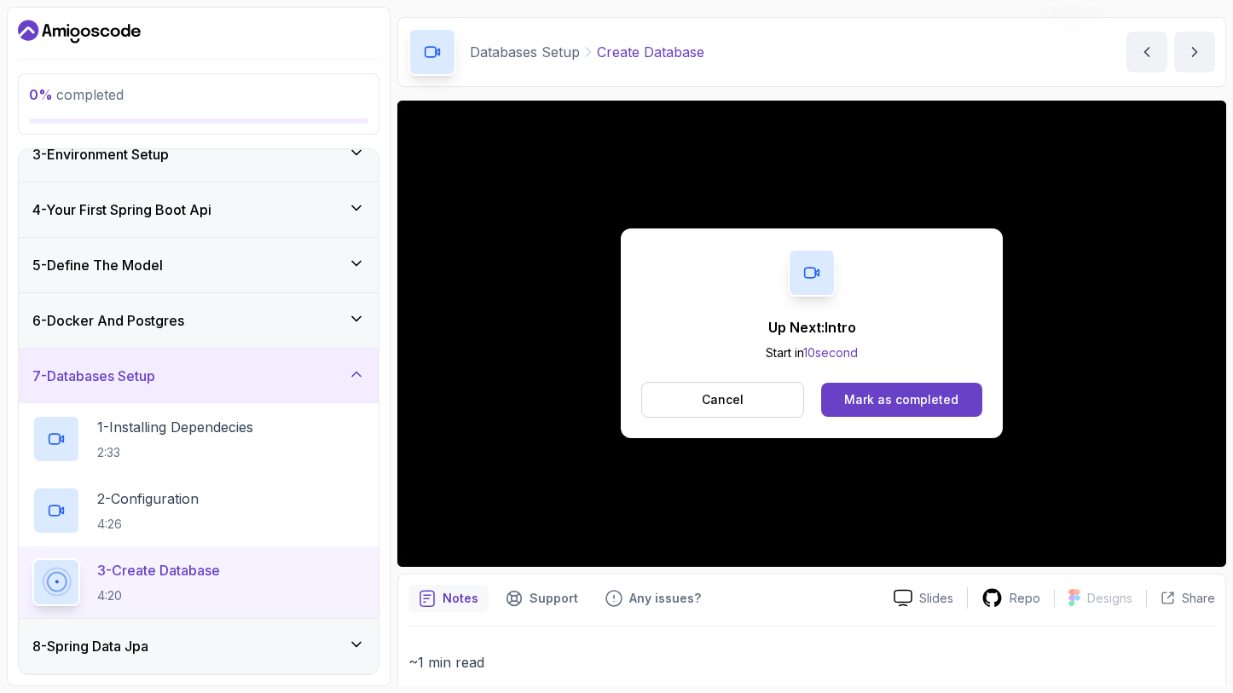
scroll to position [249, 0]
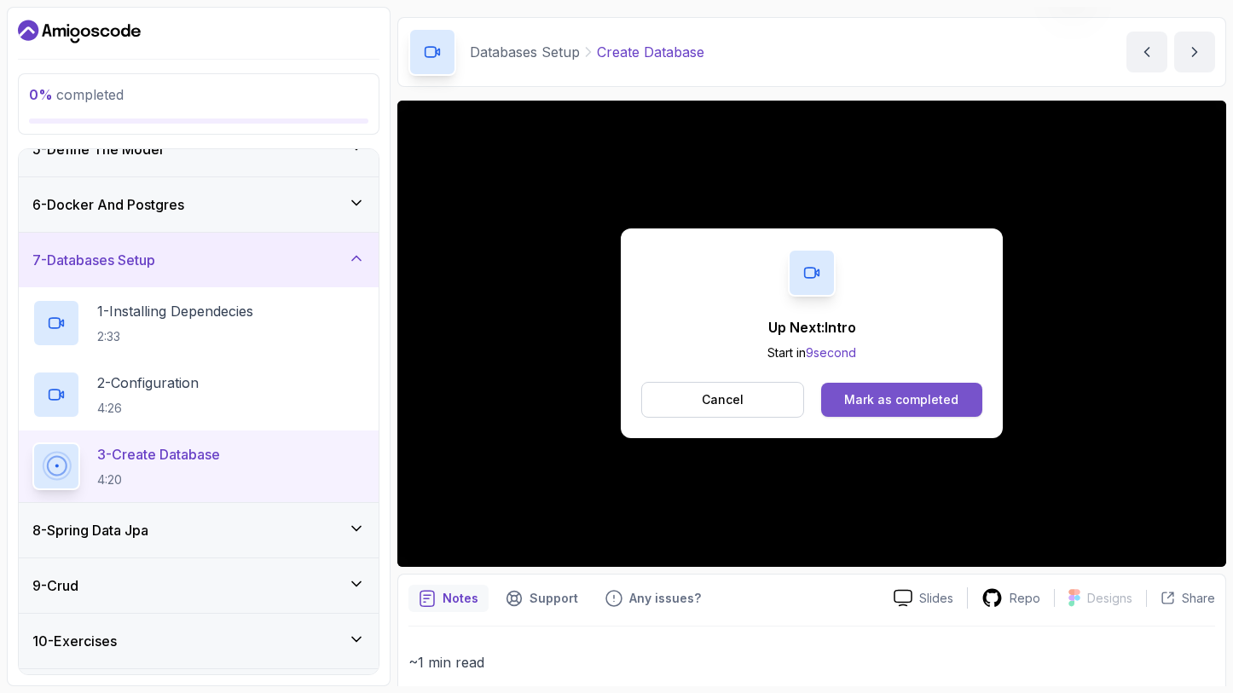
click at [868, 391] on div "Mark as completed" at bounding box center [901, 399] width 114 height 17
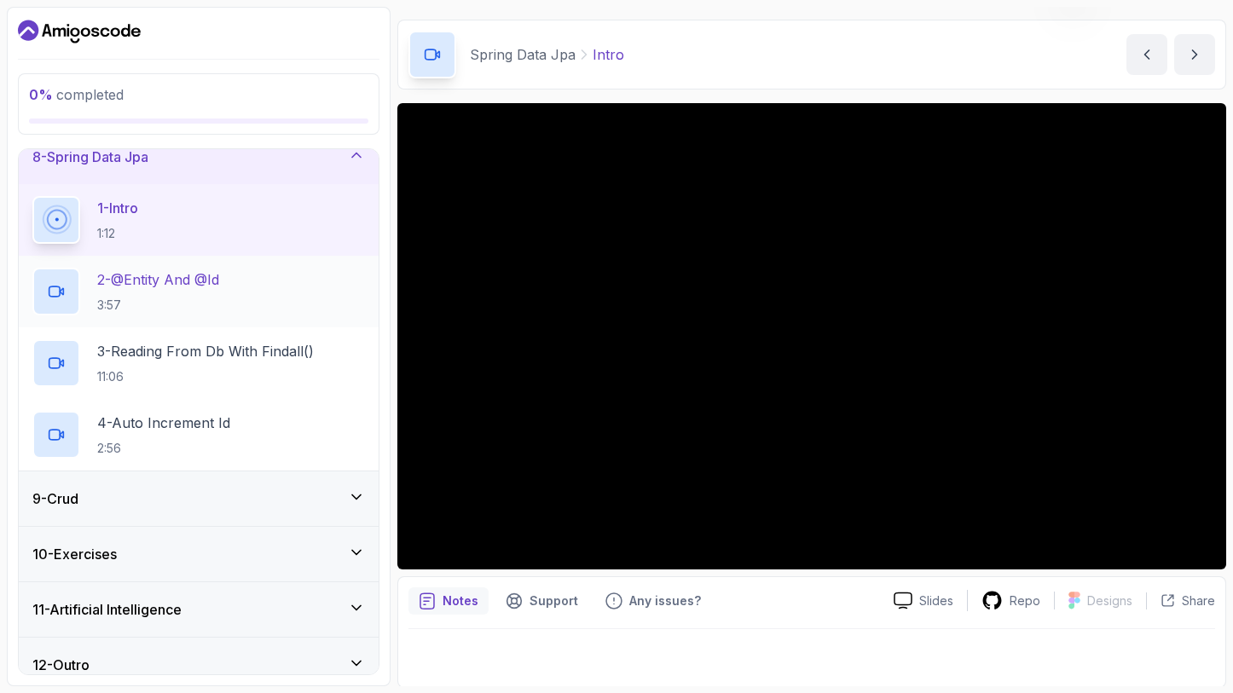
scroll to position [420, 0]
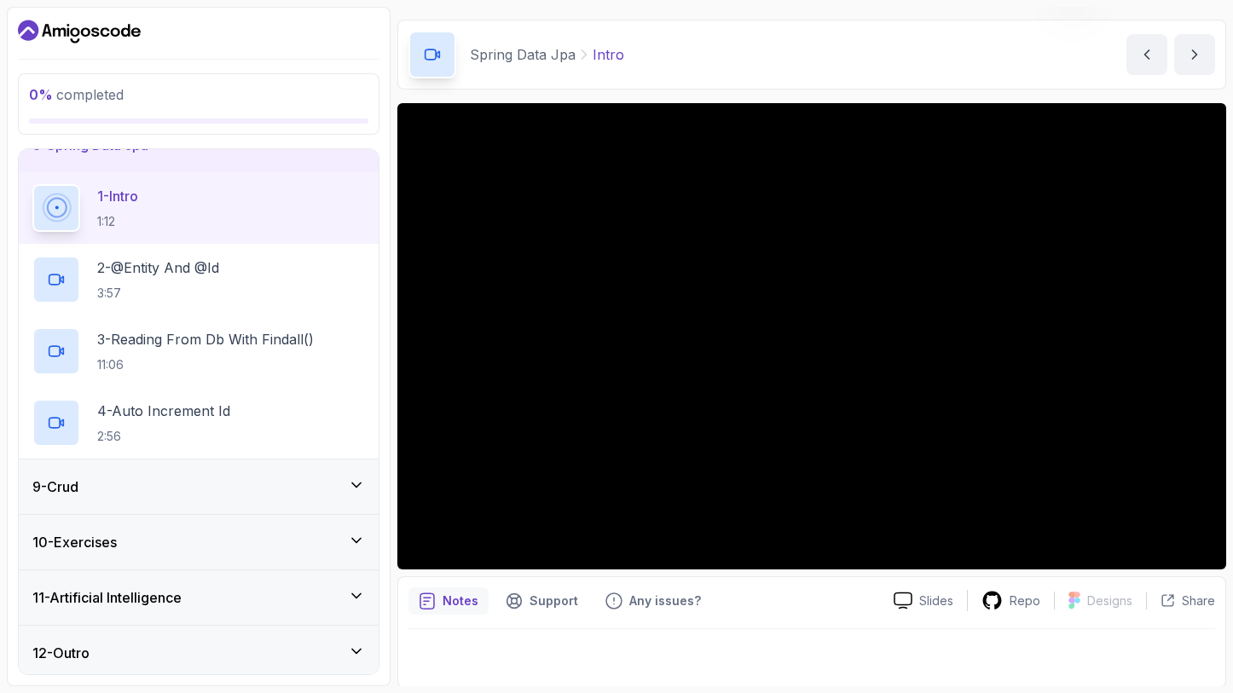
click at [181, 486] on div "9 - Crud" at bounding box center [198, 487] width 333 height 20
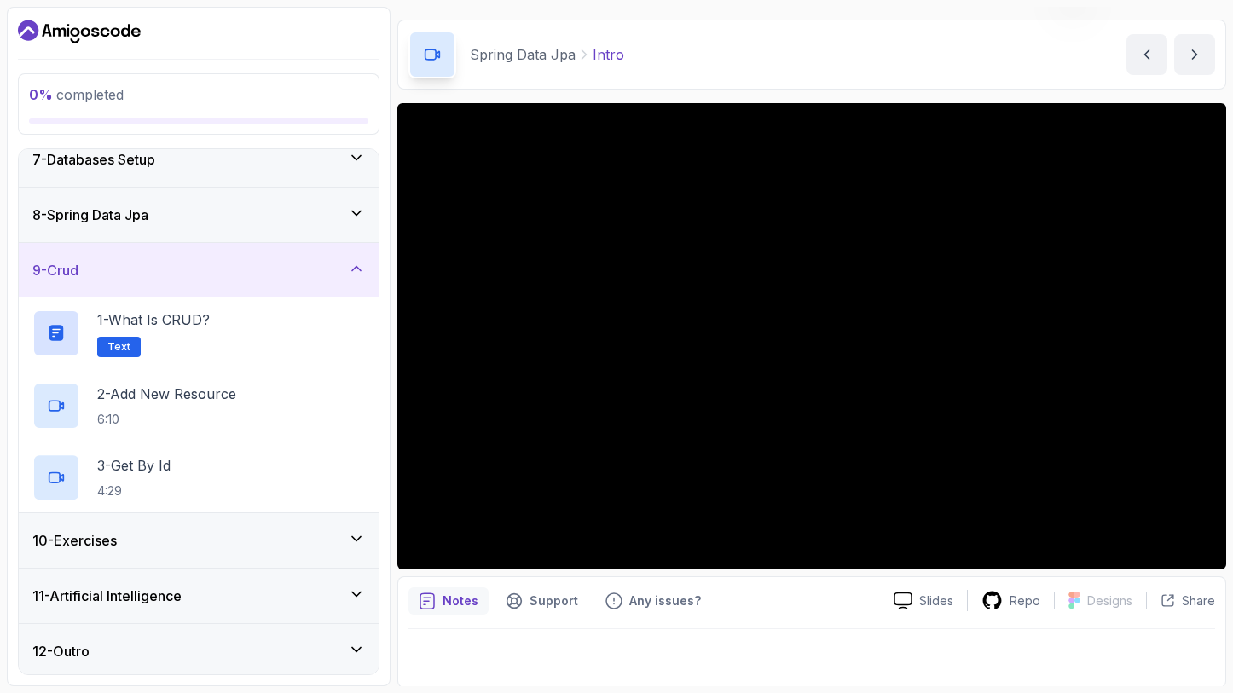
scroll to position [348, 0]
click at [203, 277] on div "9 - Crud" at bounding box center [198, 272] width 333 height 20
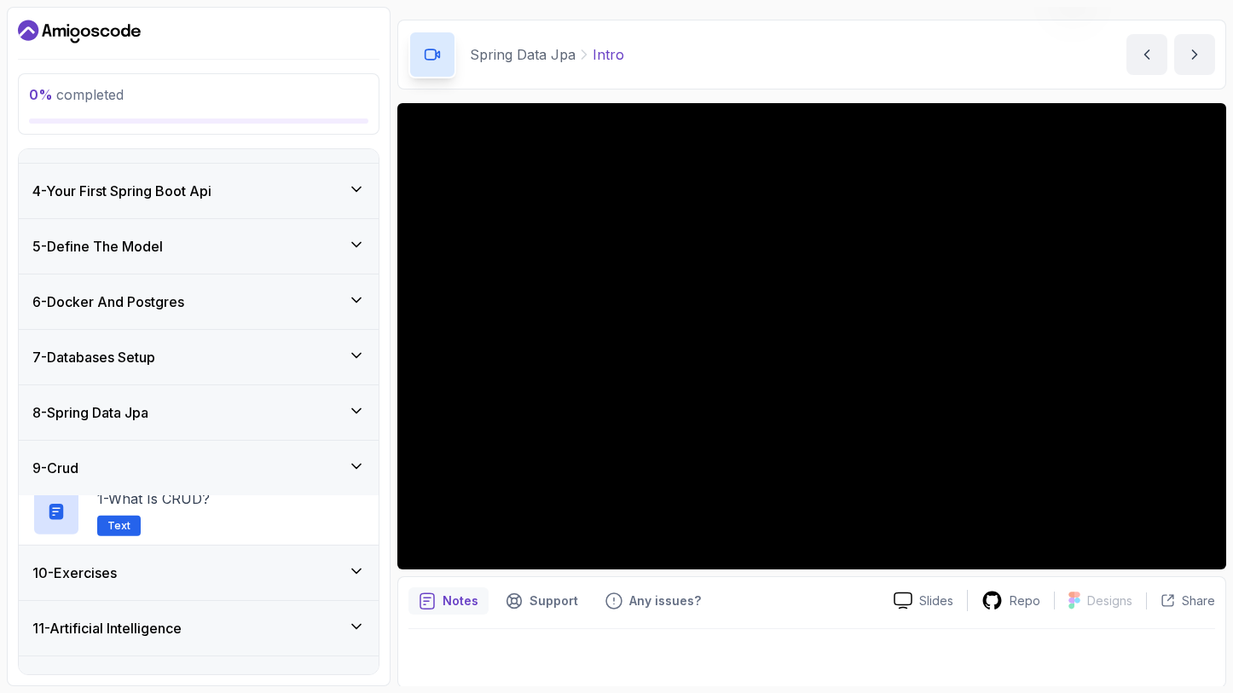
scroll to position [133, 0]
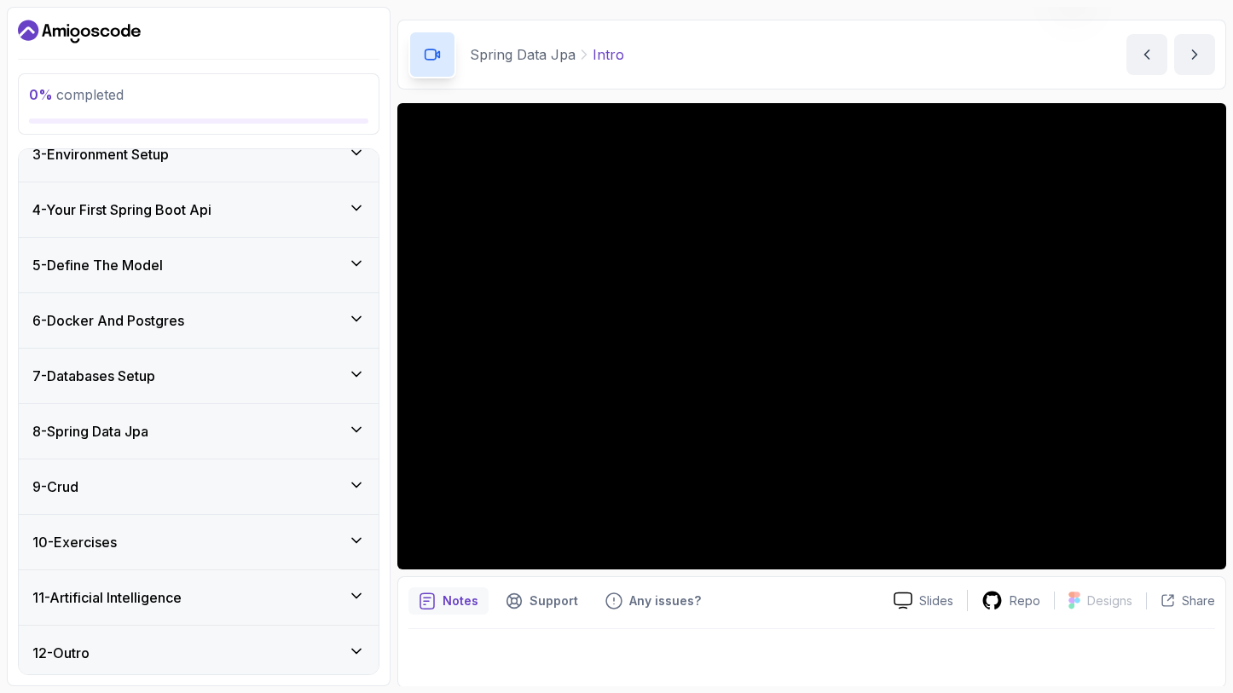
click at [223, 479] on div "9 - Crud" at bounding box center [198, 487] width 333 height 20
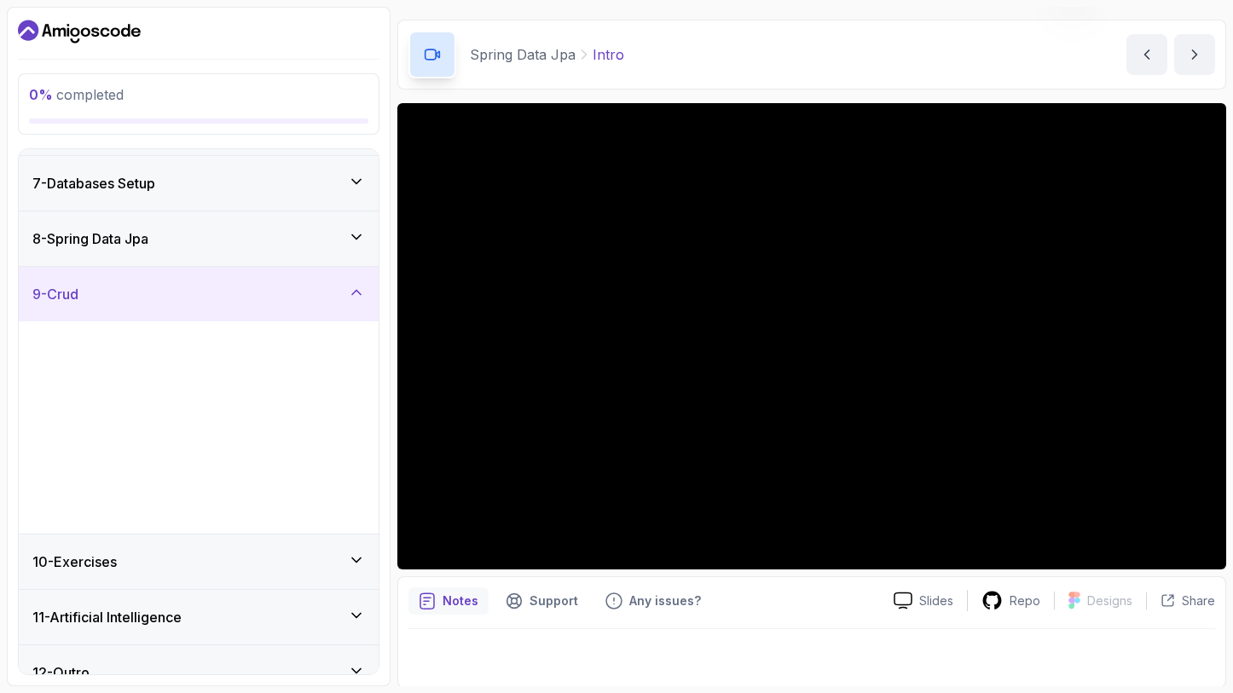
scroll to position [348, 0]
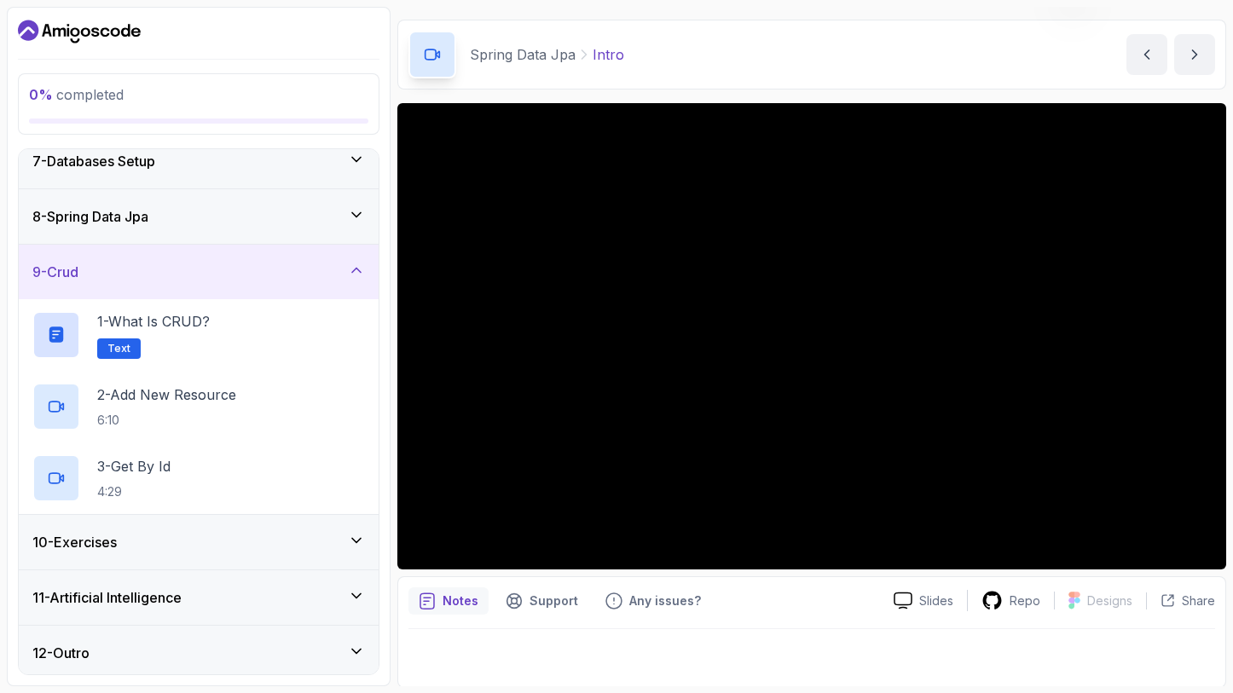
click at [19, 245] on button "9 - Crud" at bounding box center [199, 272] width 360 height 55
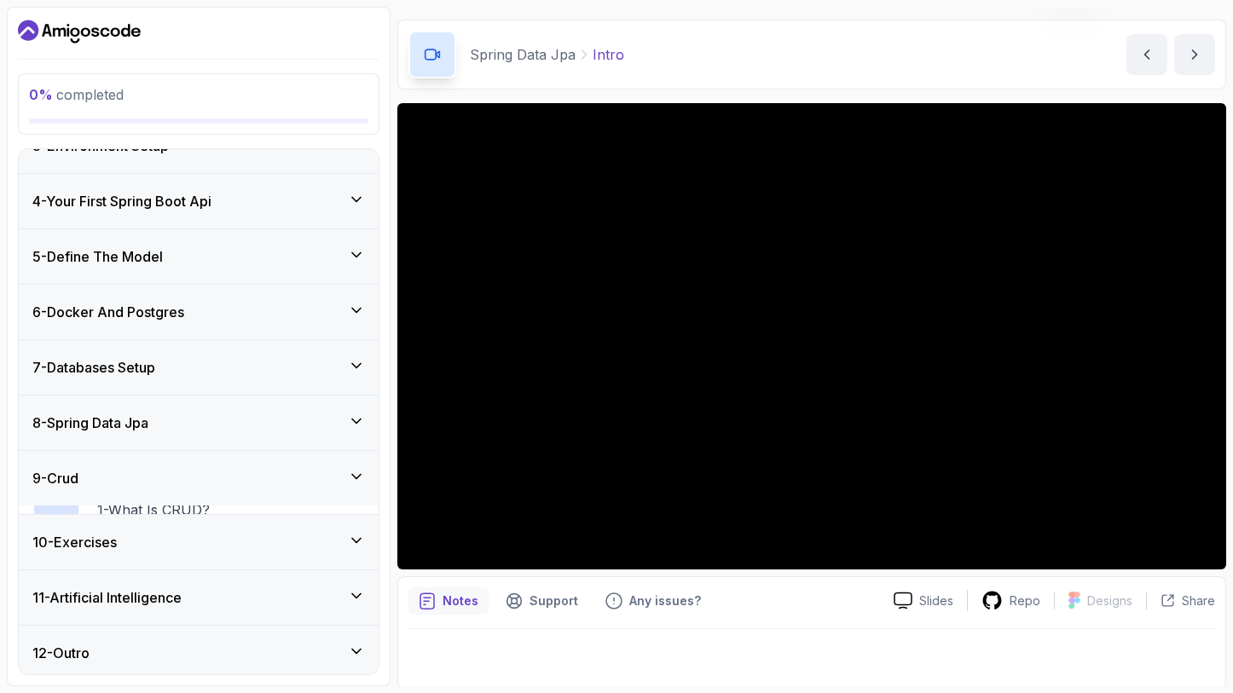
scroll to position [133, 0]
